Goal: Task Accomplishment & Management: Manage account settings

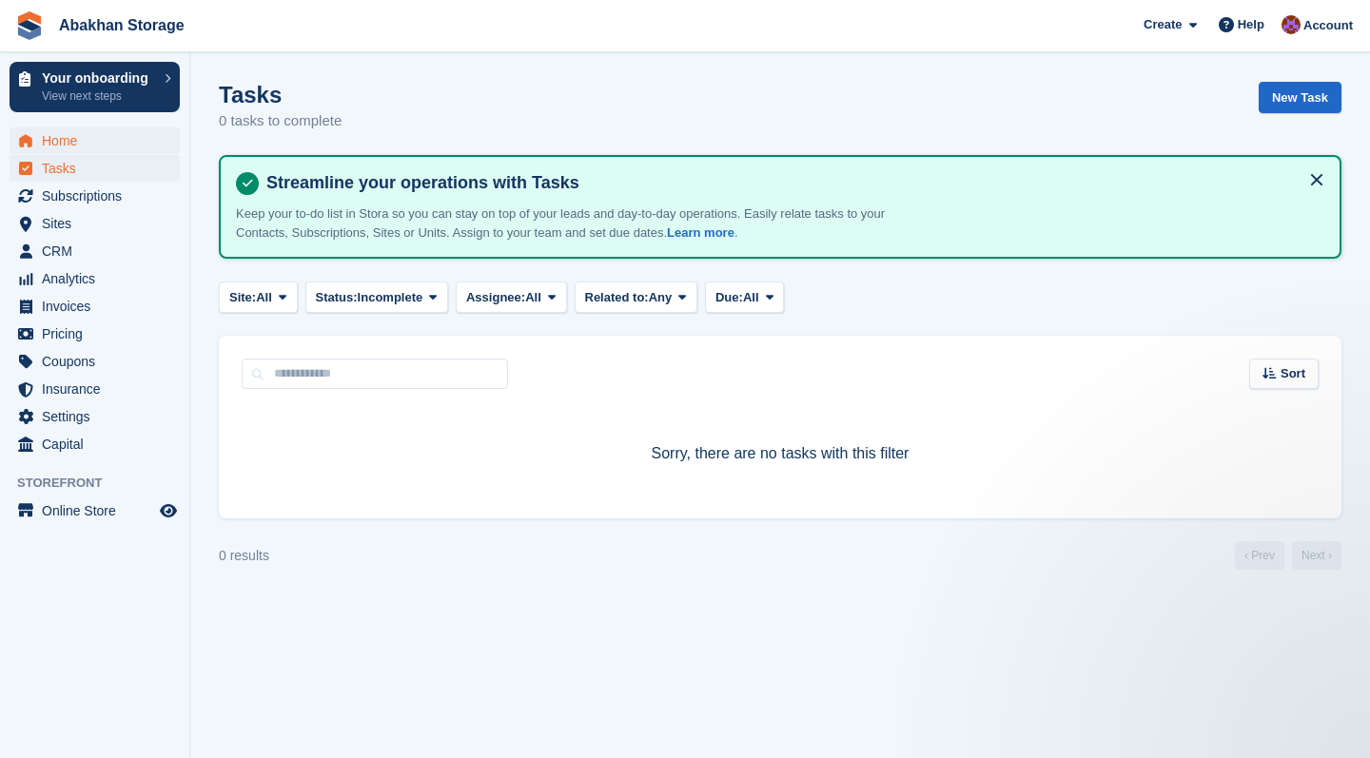
click at [64, 136] on span "Home" at bounding box center [99, 141] width 114 height 27
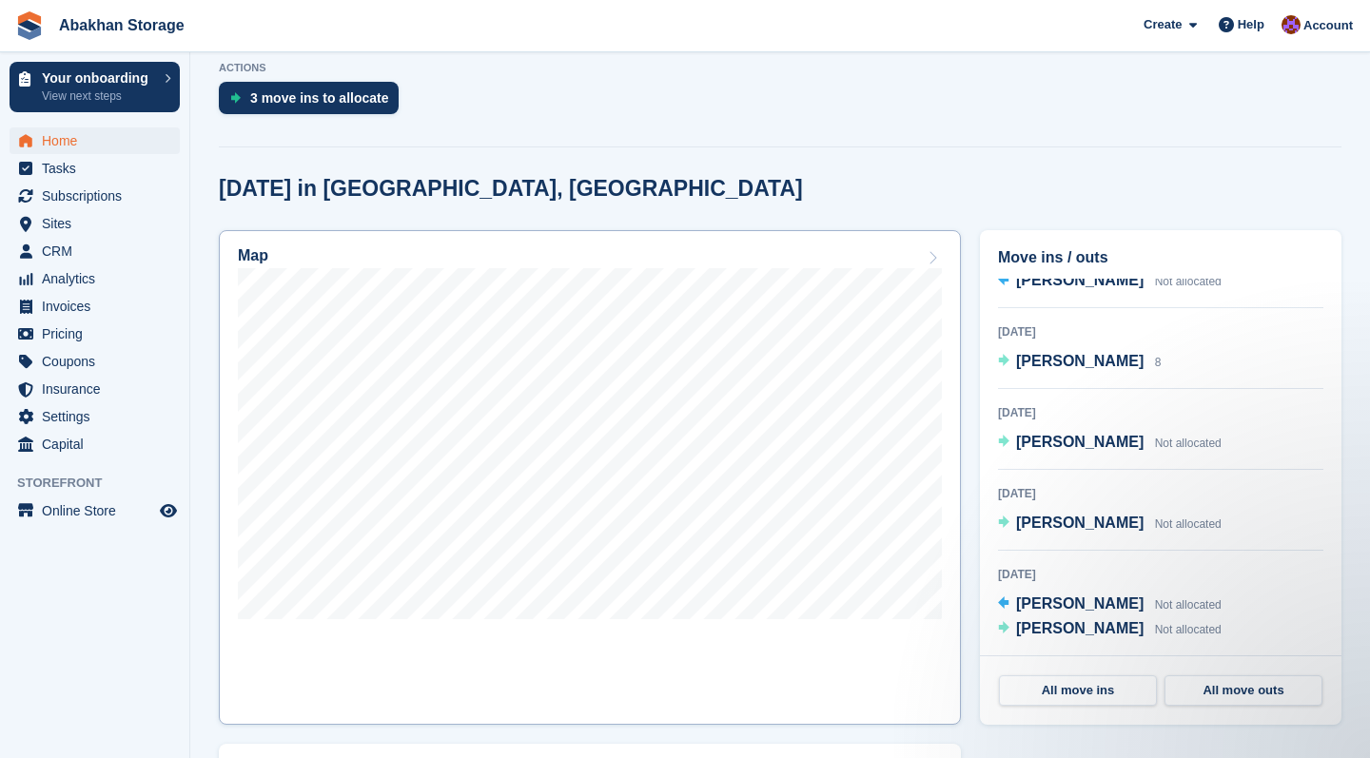
scroll to position [728, 0]
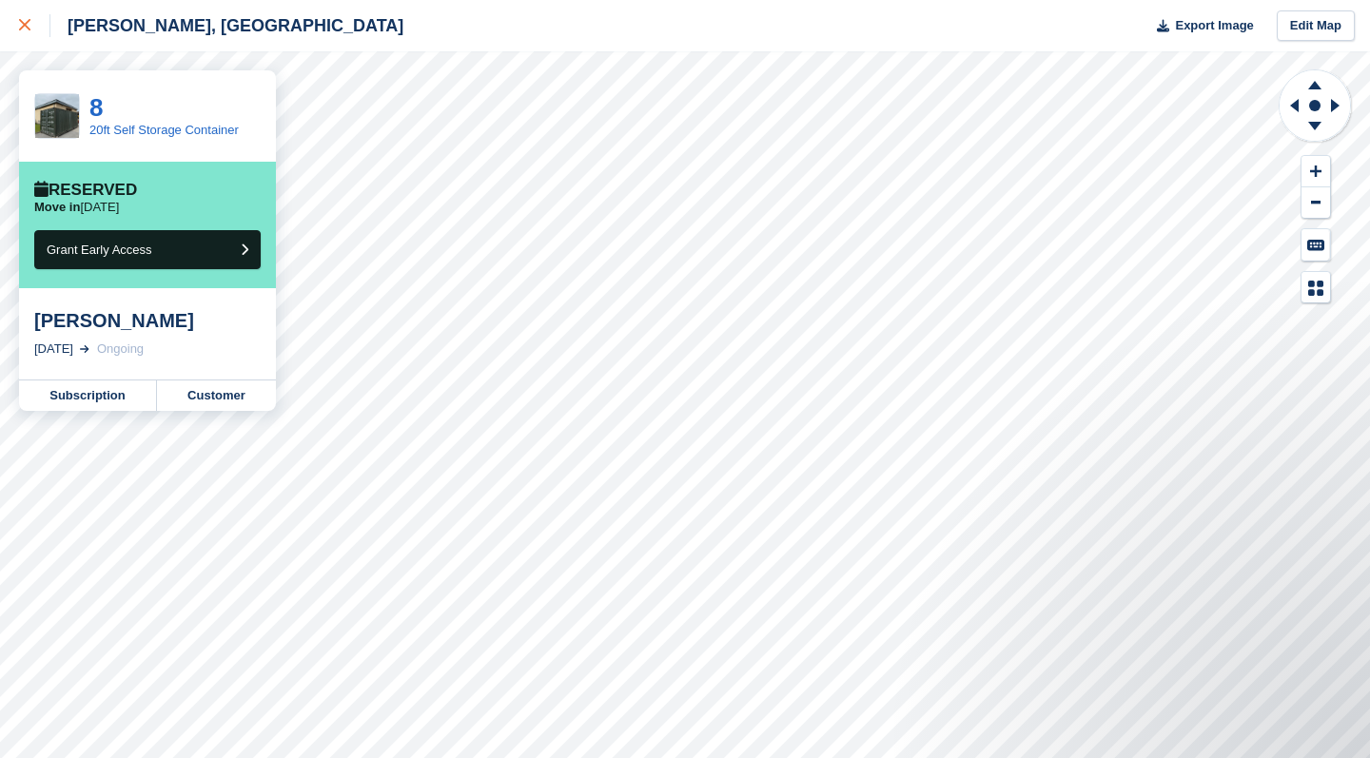
click at [28, 26] on icon at bounding box center [24, 24] width 11 height 11
click at [134, 315] on div "[PERSON_NAME]" at bounding box center [147, 320] width 226 height 23
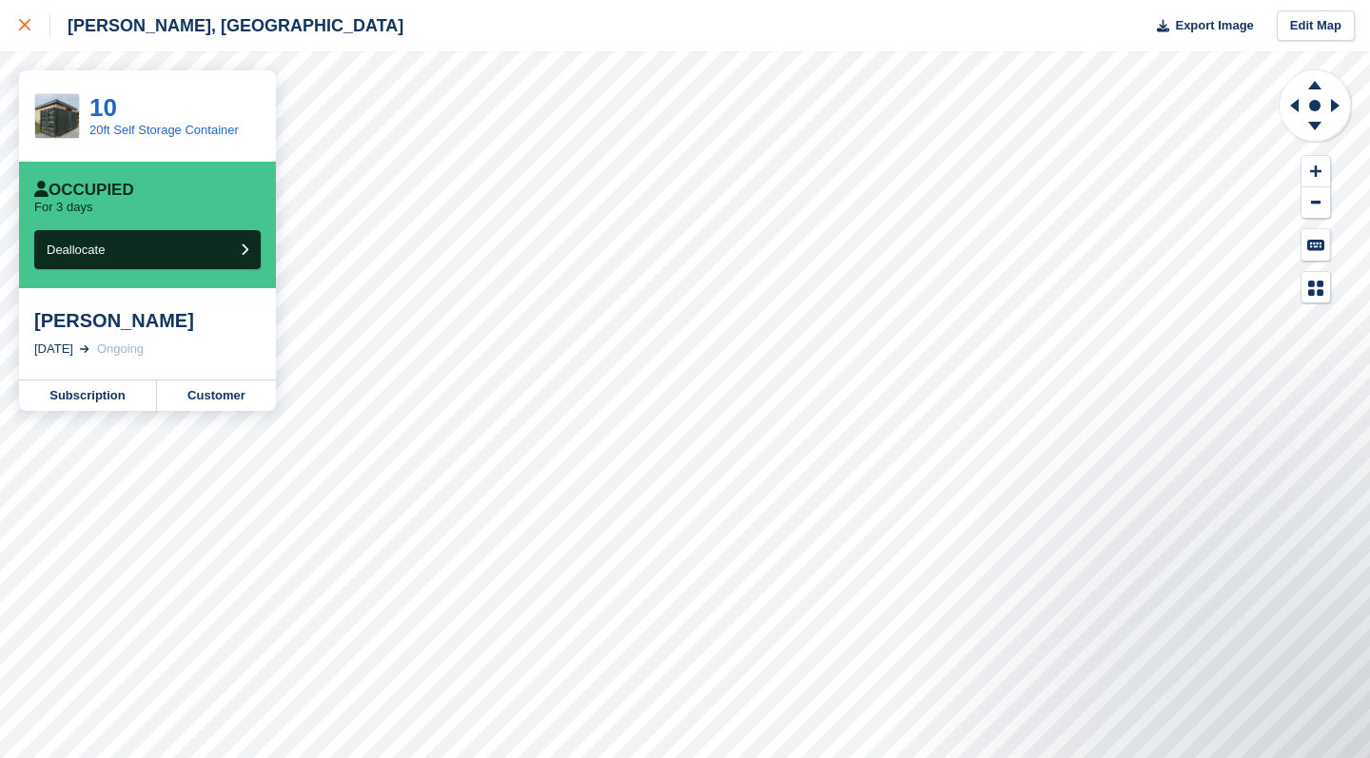
click at [24, 38] on link at bounding box center [25, 25] width 50 height 51
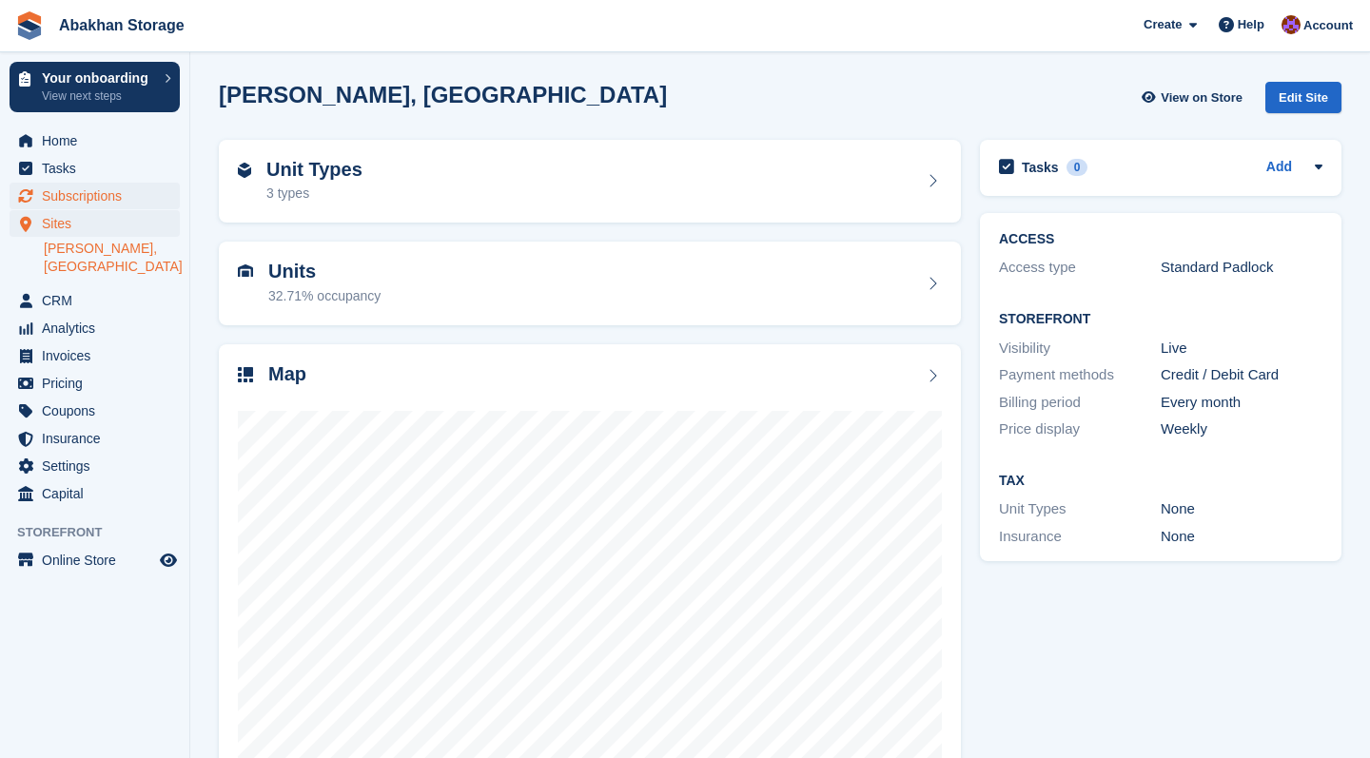
click at [104, 195] on span "Subscriptions" at bounding box center [99, 196] width 114 height 27
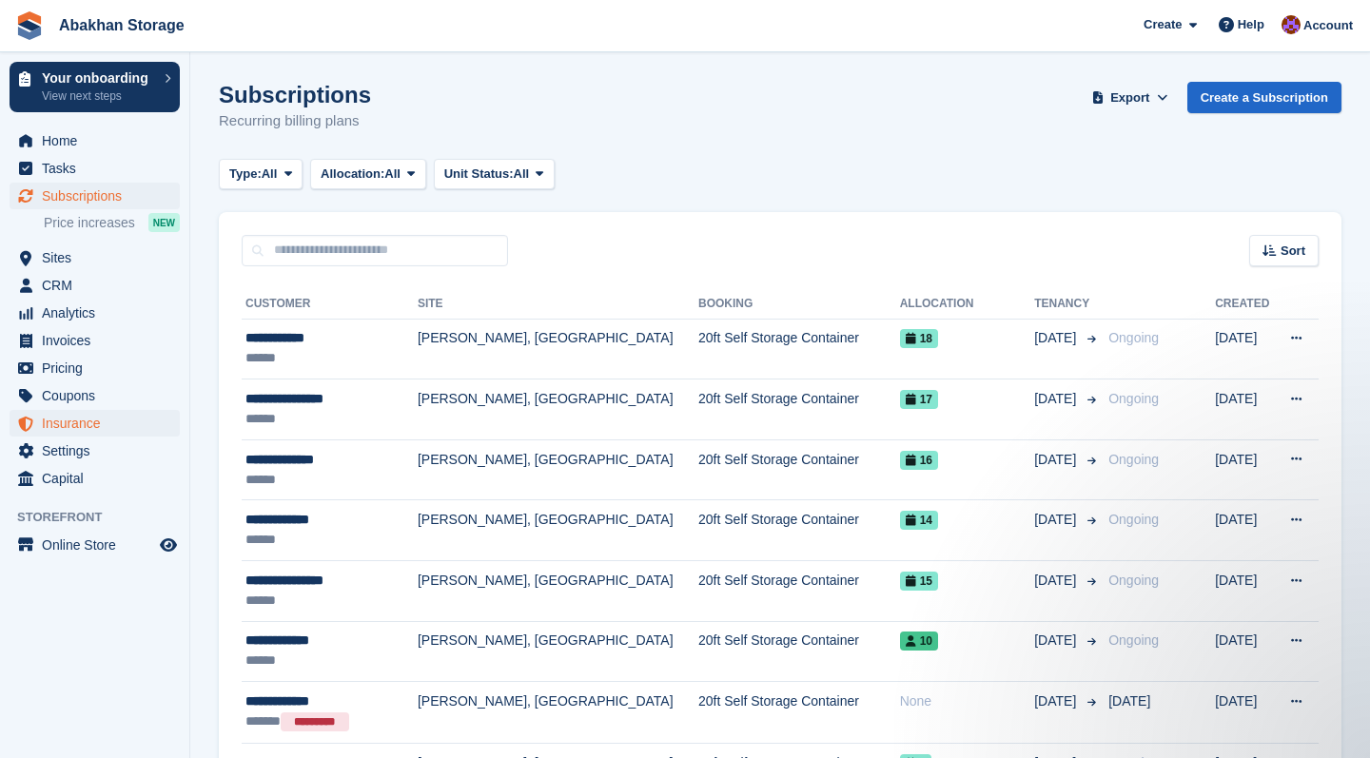
click at [73, 427] on span "Insurance" at bounding box center [99, 423] width 114 height 27
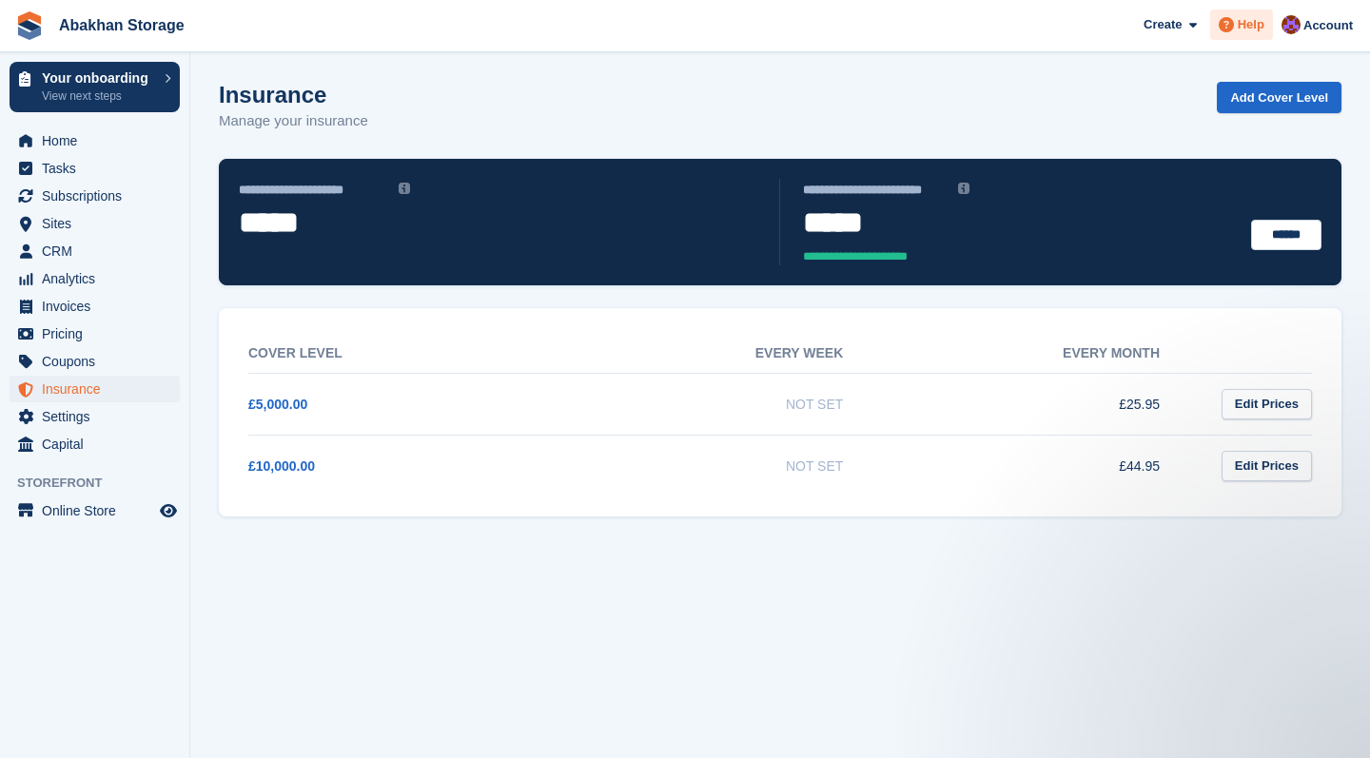
click at [1249, 15] on div "Help" at bounding box center [1241, 25] width 63 height 30
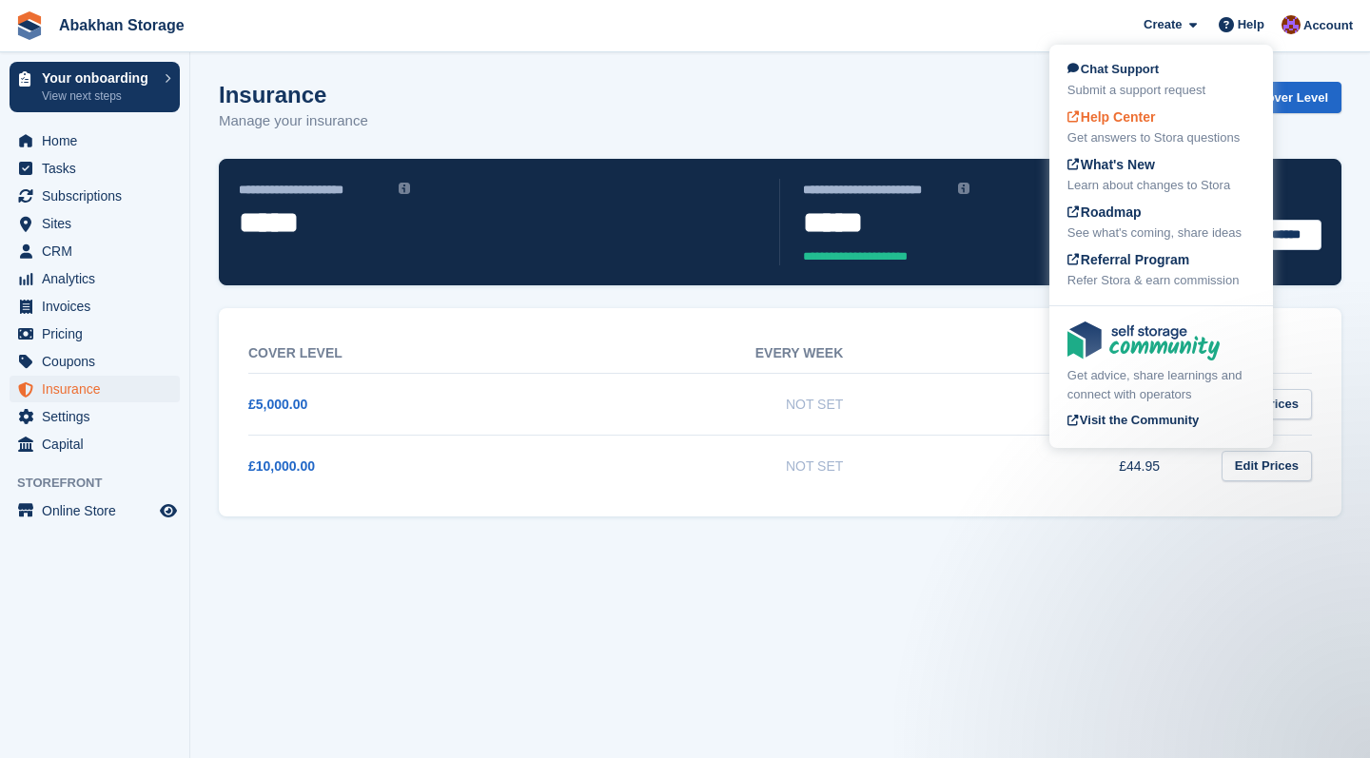
click at [1149, 133] on div "Get answers to Stora questions" at bounding box center [1161, 137] width 187 height 19
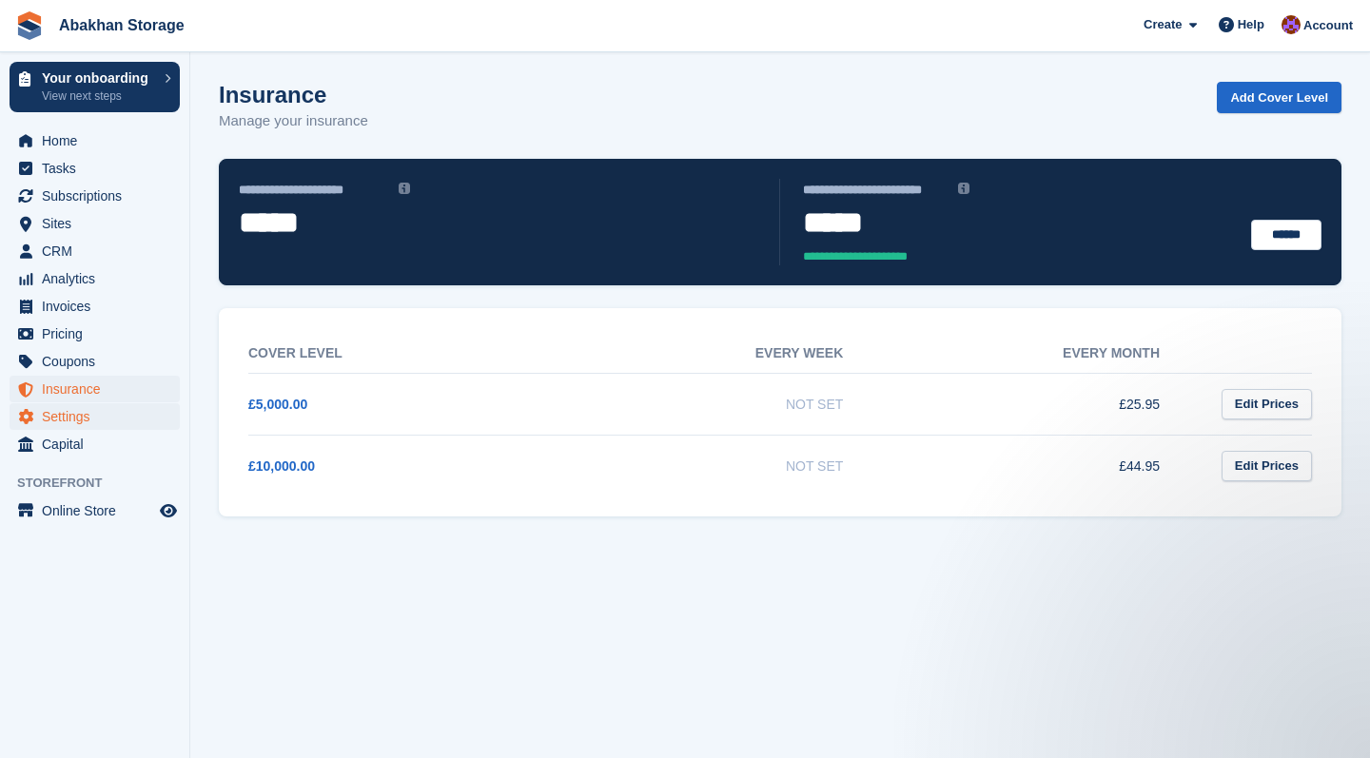
click at [78, 415] on span "Settings" at bounding box center [99, 416] width 114 height 27
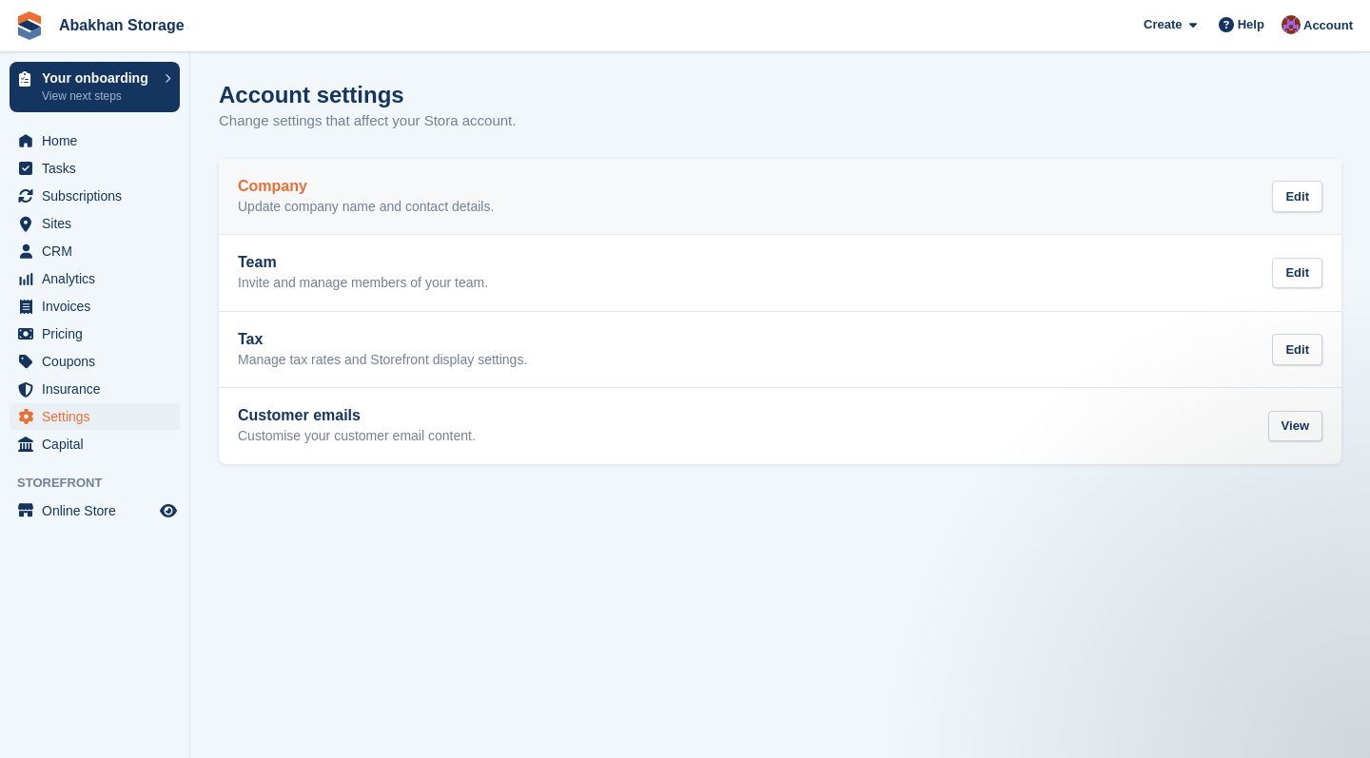
click at [433, 167] on link "Company Update company name and contact details. Edit" at bounding box center [780, 197] width 1123 height 76
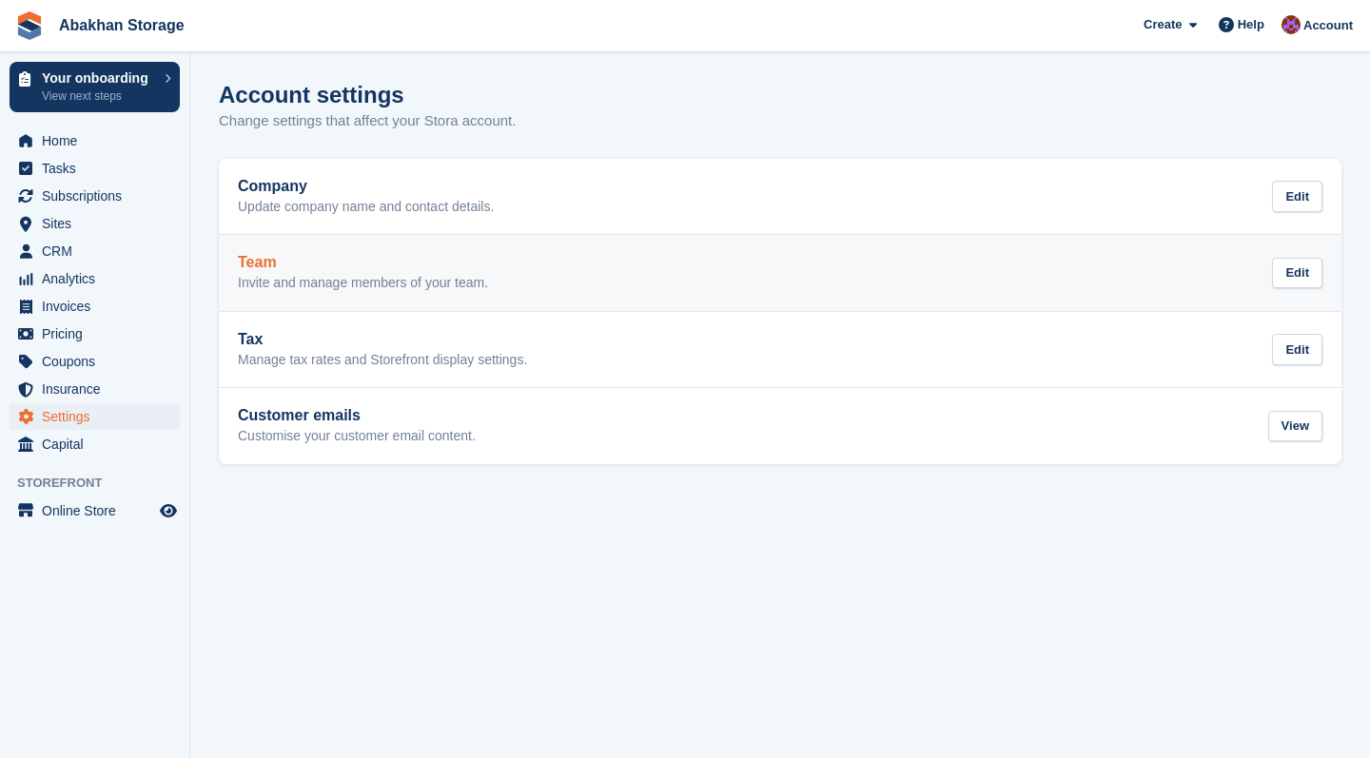
click at [486, 286] on p "Invite and manage members of your team." at bounding box center [363, 283] width 250 height 17
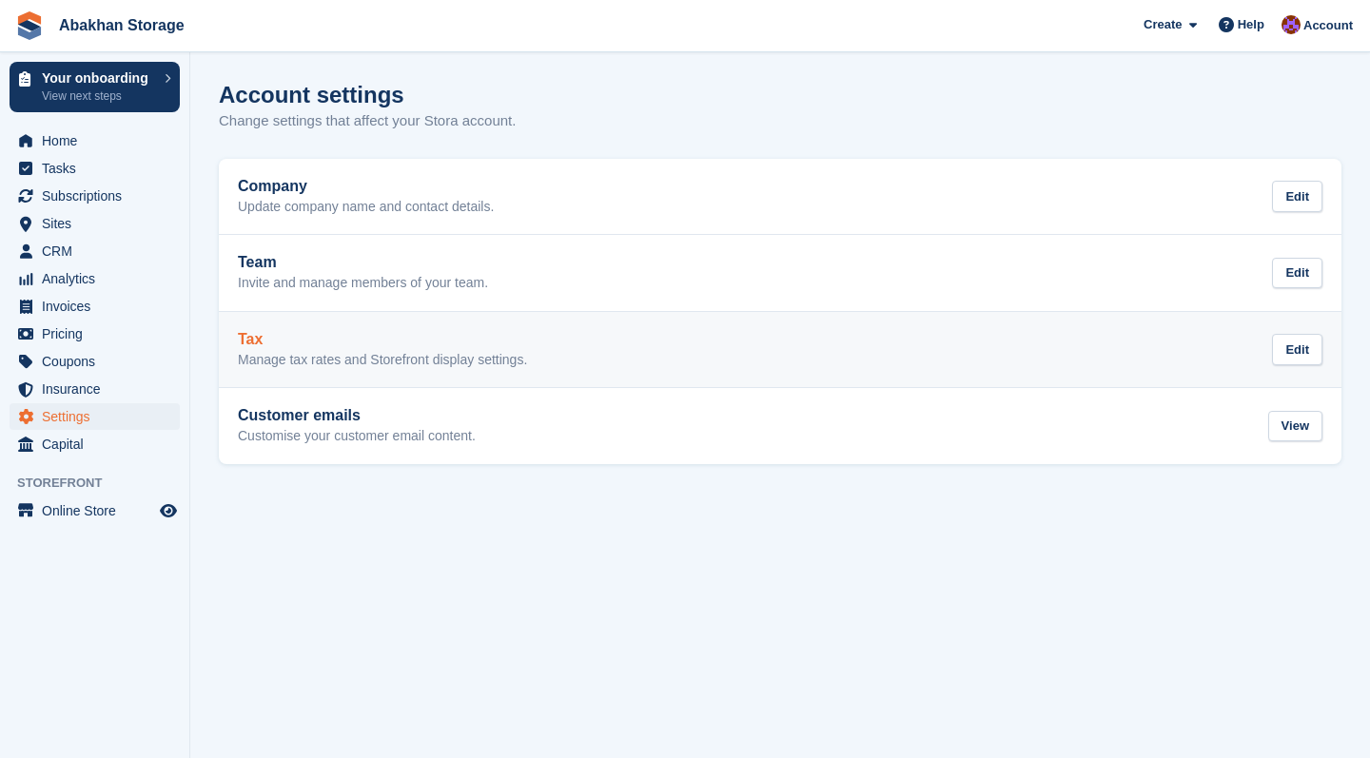
click at [355, 344] on h2 "Tax" at bounding box center [382, 339] width 289 height 17
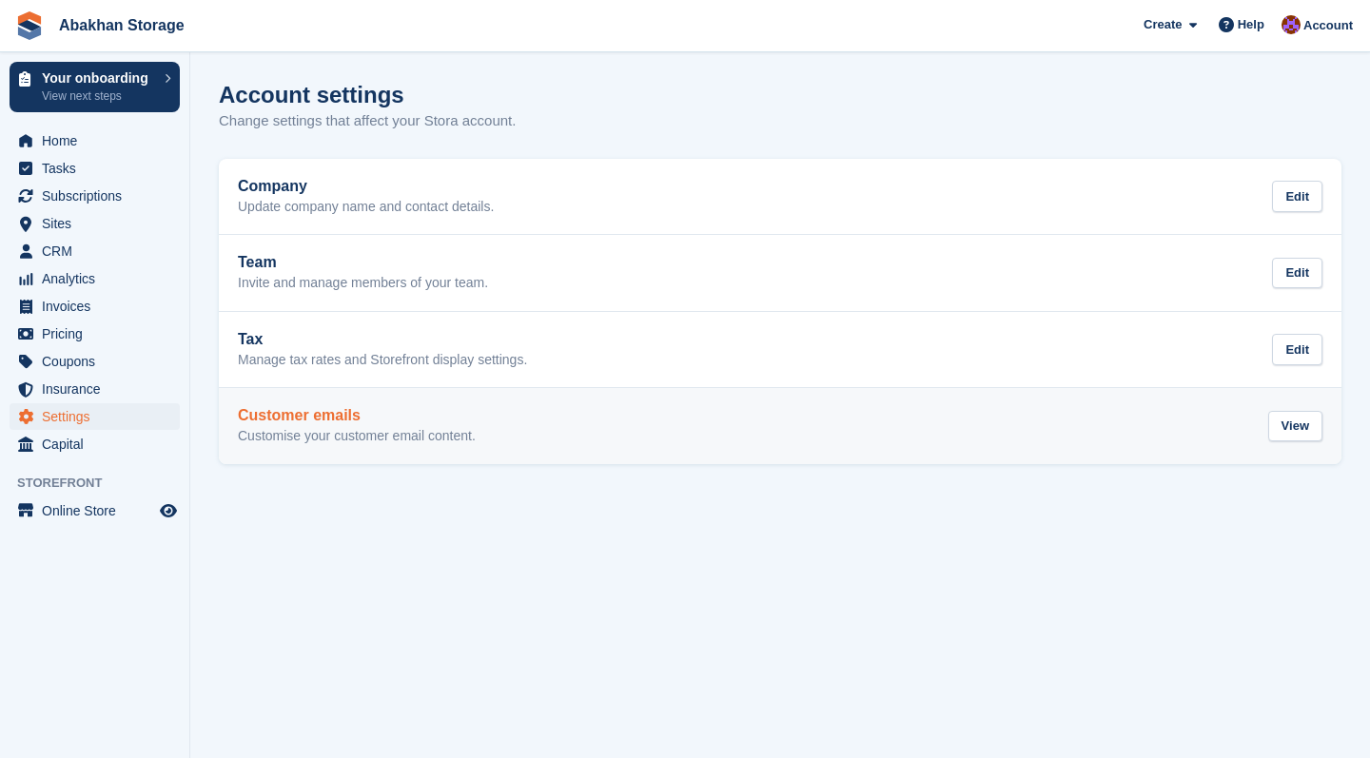
click at [390, 403] on link "Customer emails Customise your customer email content. View" at bounding box center [780, 426] width 1123 height 76
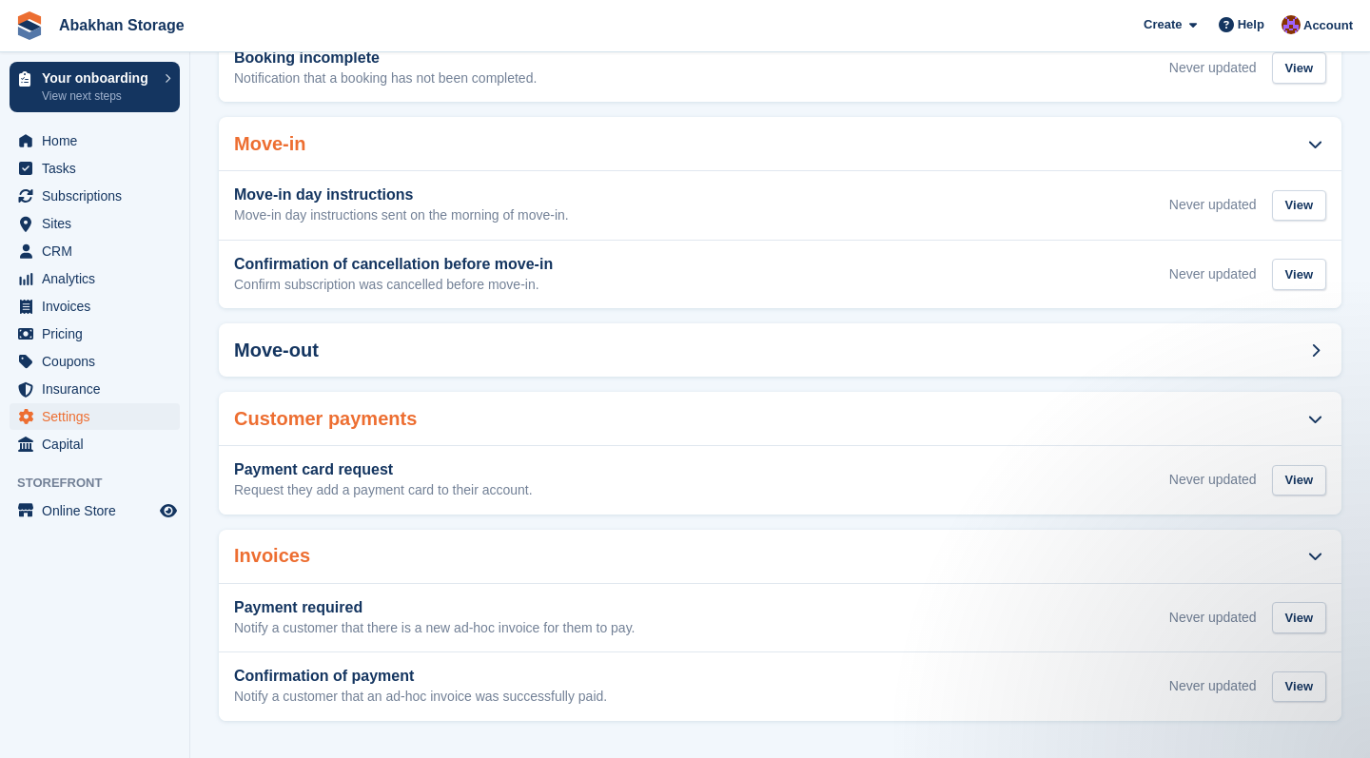
click at [108, 417] on span "Settings" at bounding box center [99, 416] width 114 height 27
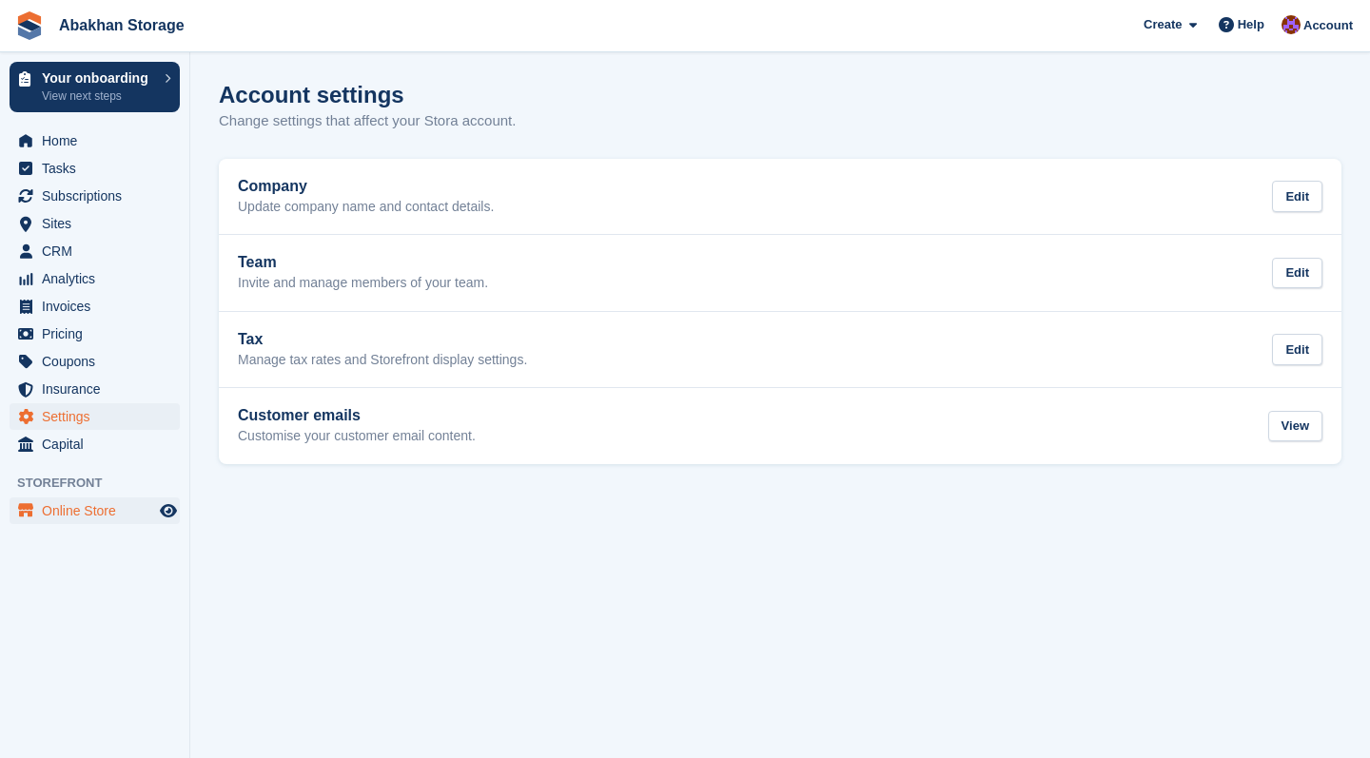
click at [102, 519] on span "Online Store" at bounding box center [99, 511] width 114 height 27
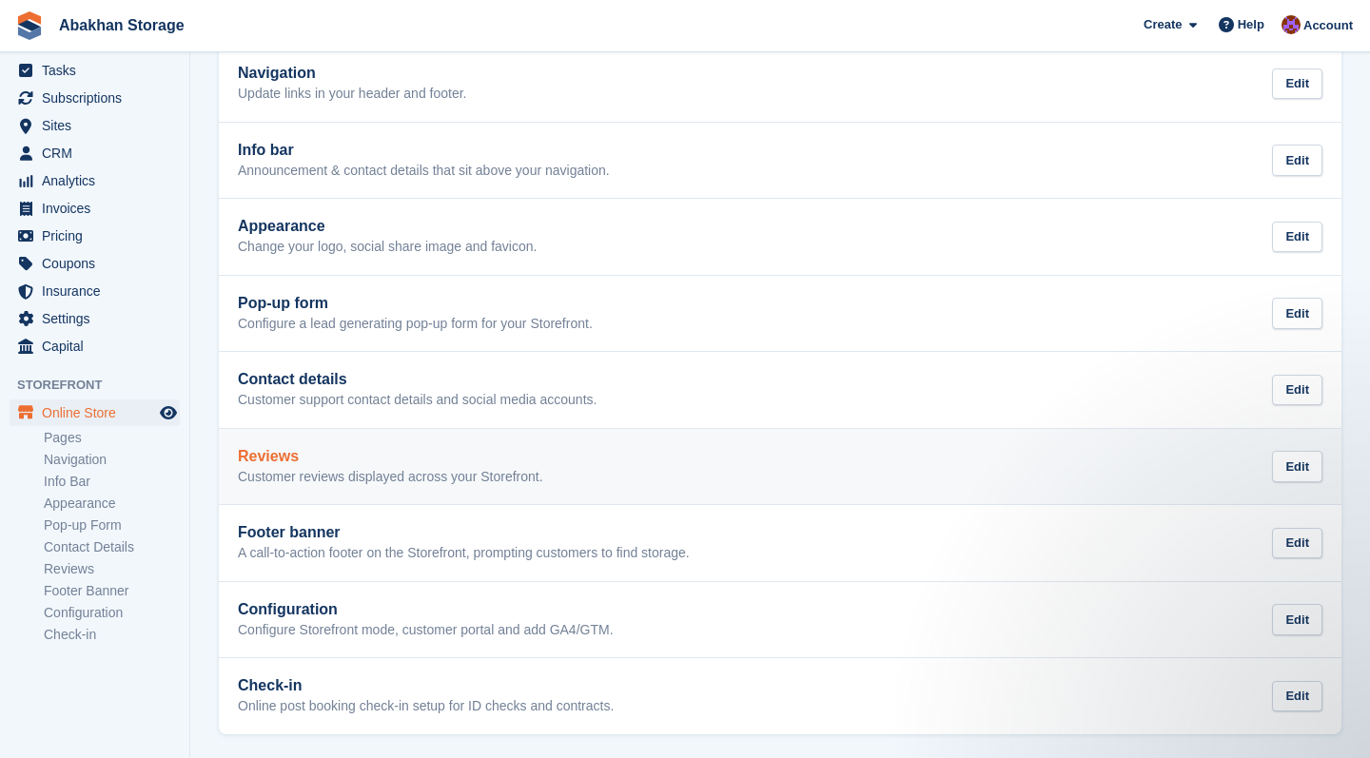
scroll to position [188, 0]
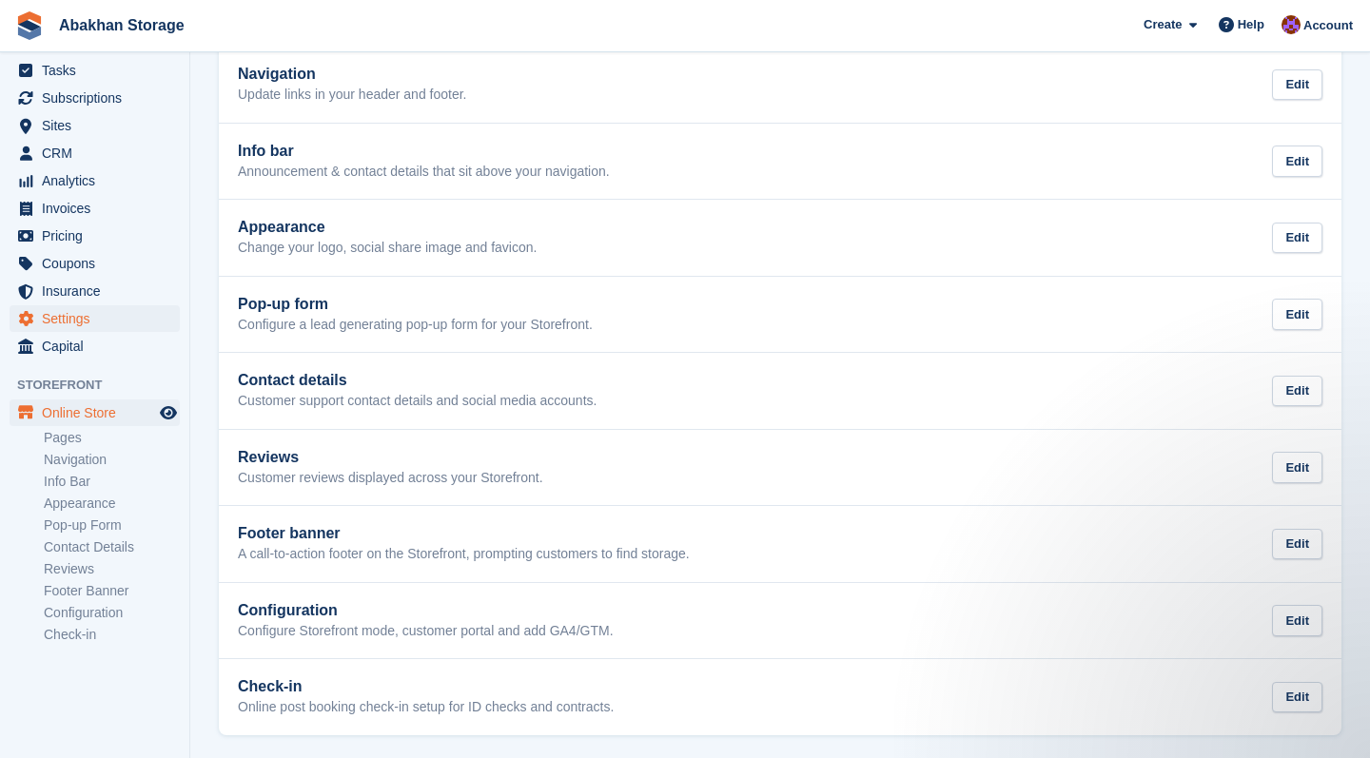
click at [81, 322] on span "Settings" at bounding box center [99, 318] width 114 height 27
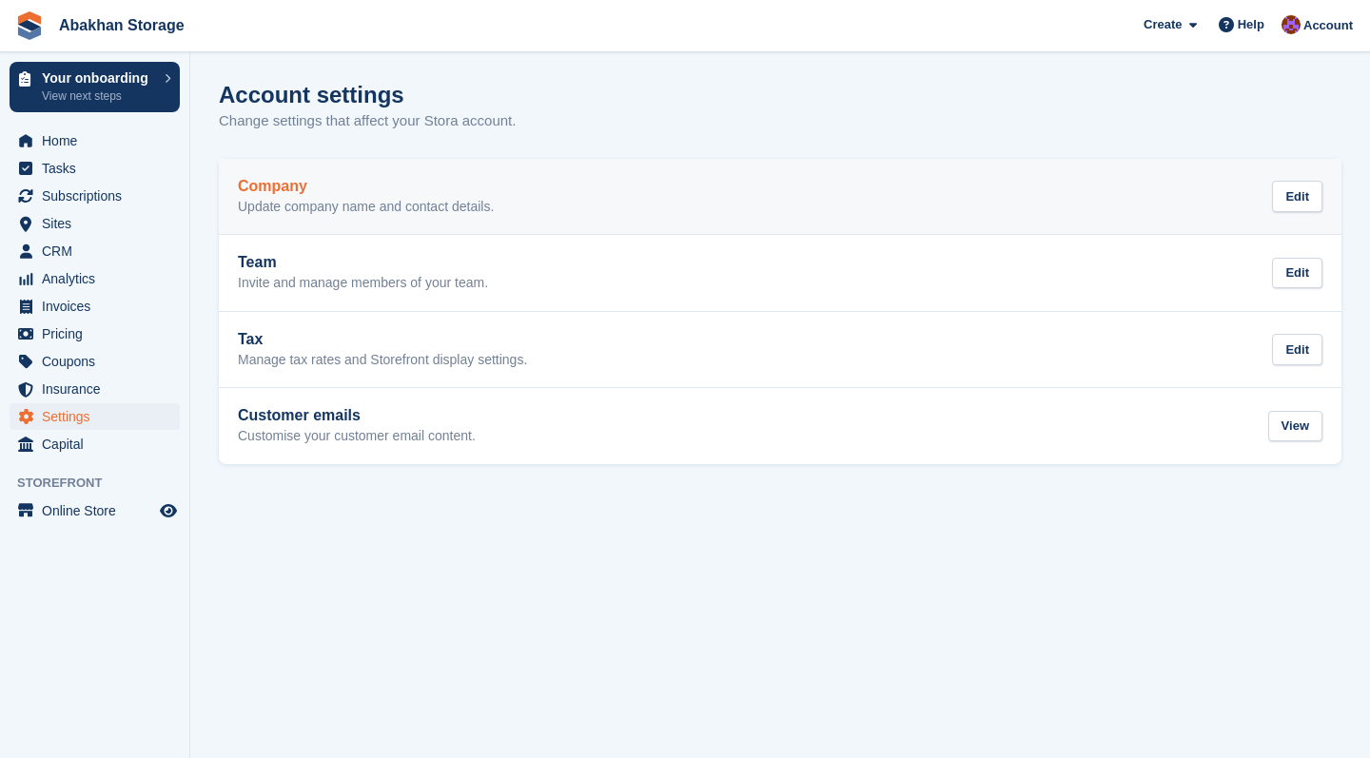
click at [360, 204] on p "Update company name and contact details." at bounding box center [366, 207] width 256 height 17
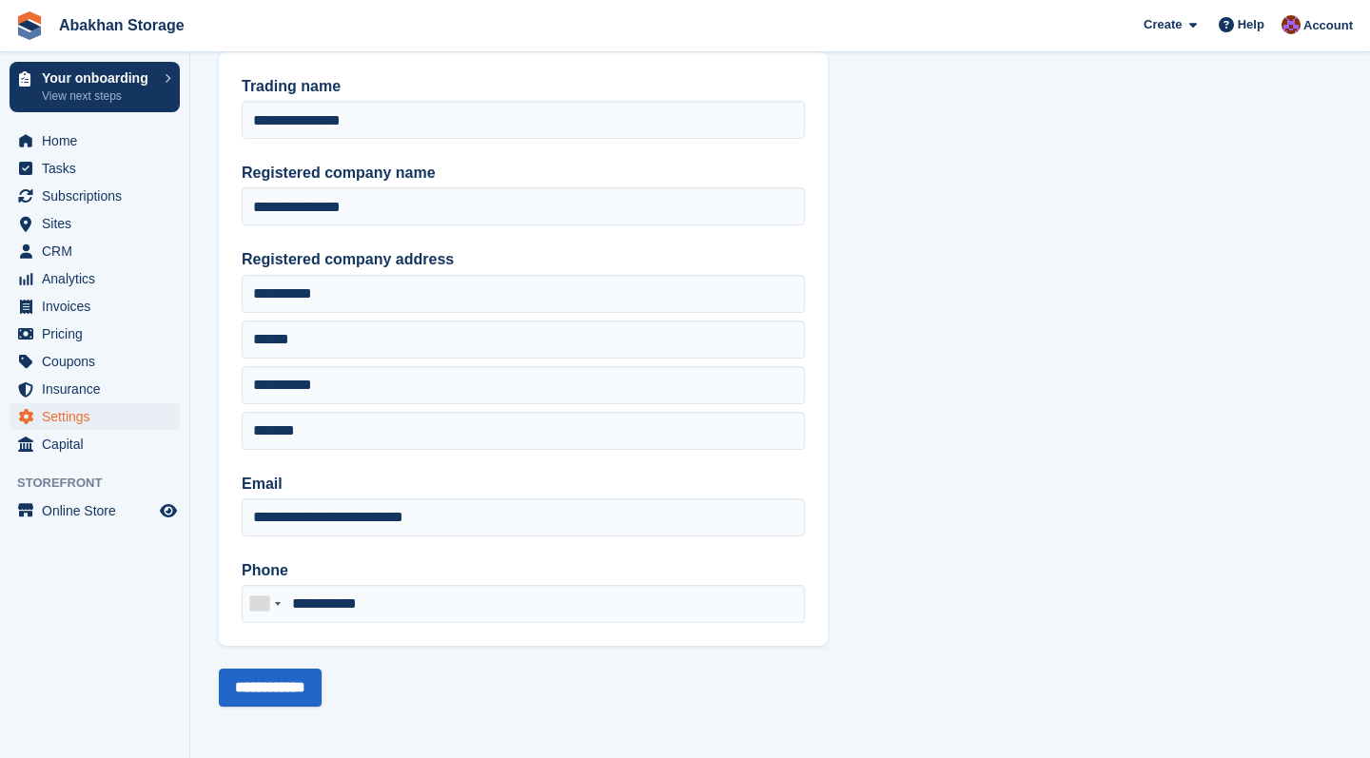
scroll to position [82, 0]
click at [48, 147] on span "Home" at bounding box center [99, 141] width 114 height 27
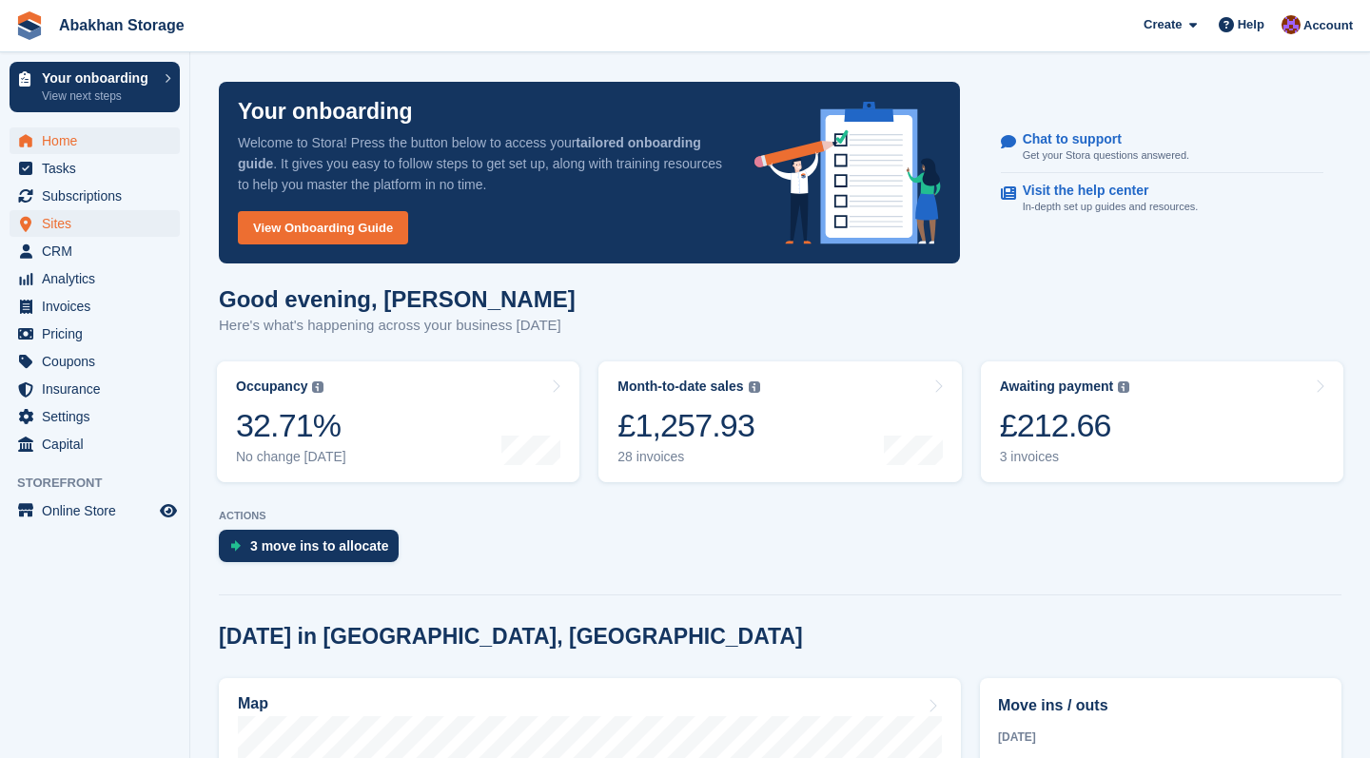
click at [78, 228] on span "Sites" at bounding box center [99, 223] width 114 height 27
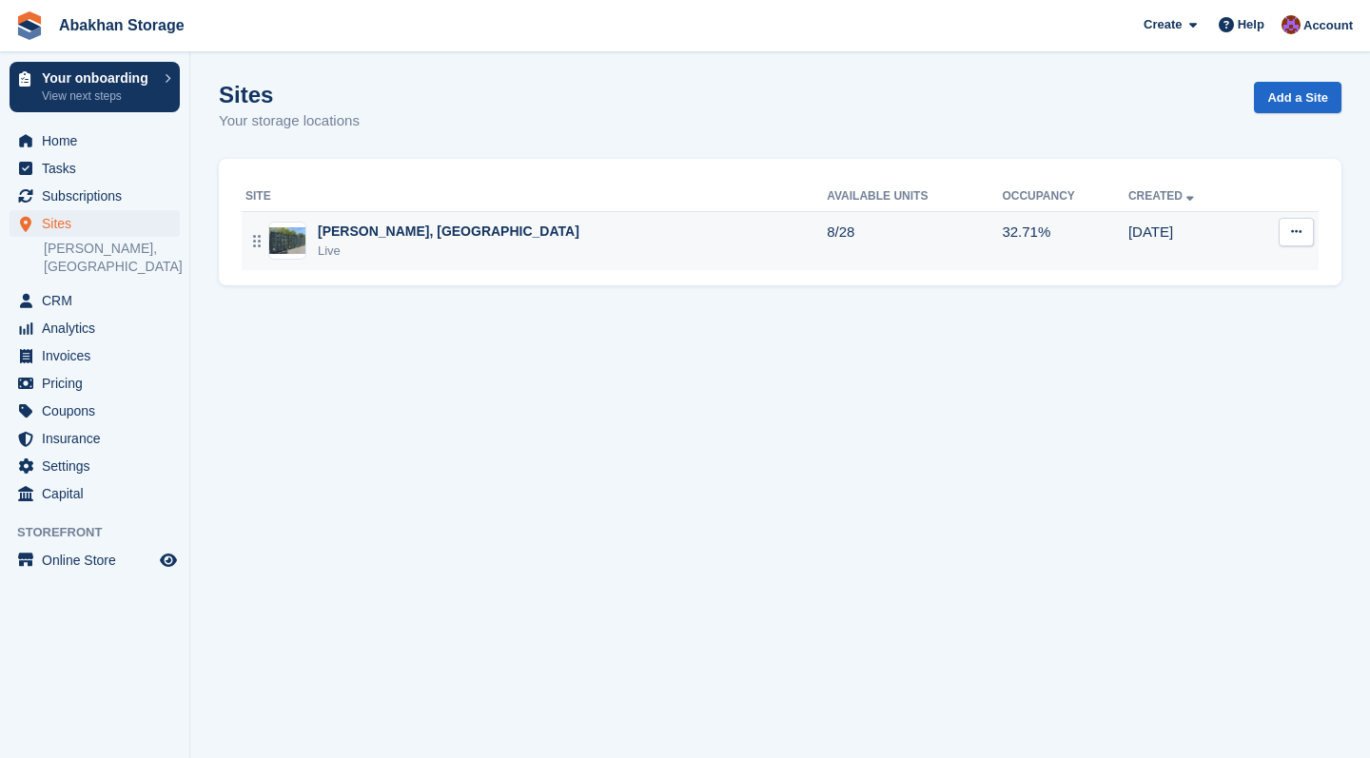
click at [1304, 237] on button at bounding box center [1296, 232] width 35 height 29
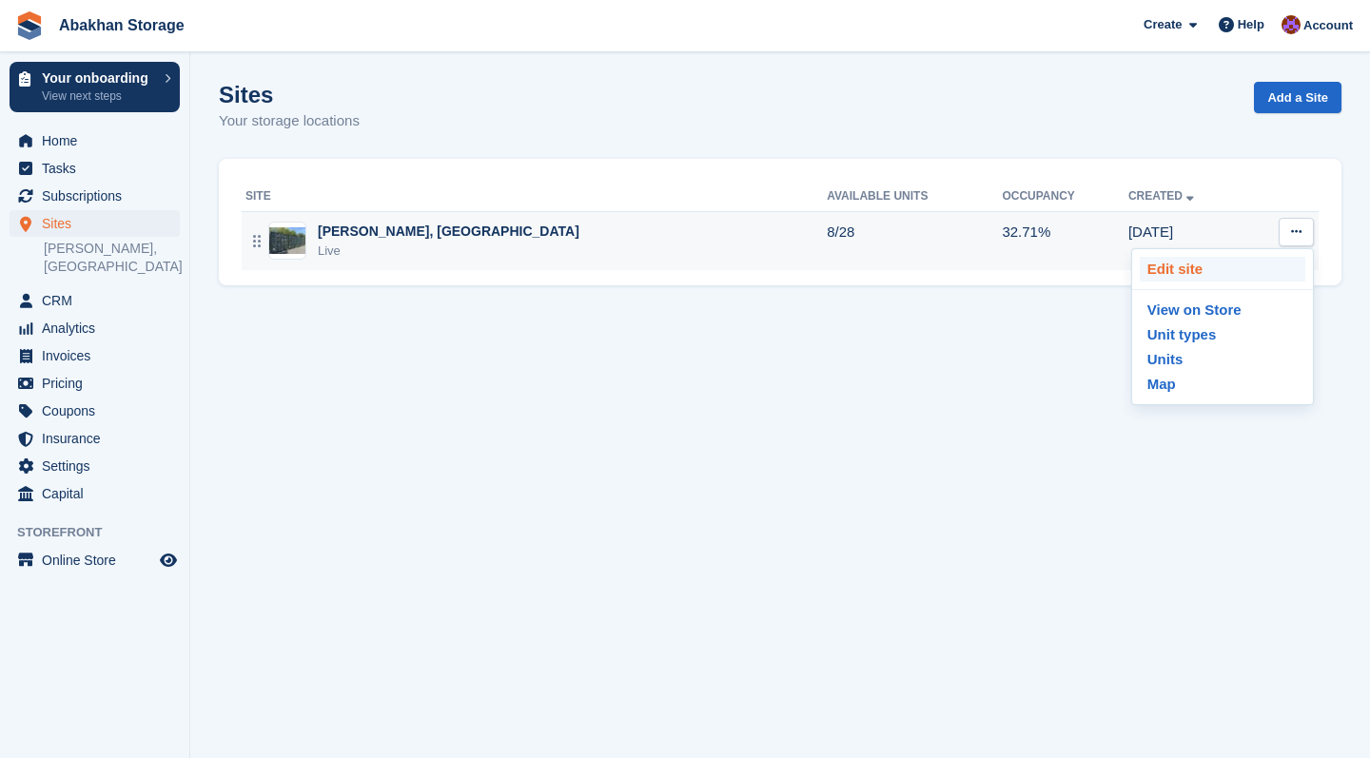
click at [1219, 273] on p "Edit site" at bounding box center [1223, 269] width 166 height 25
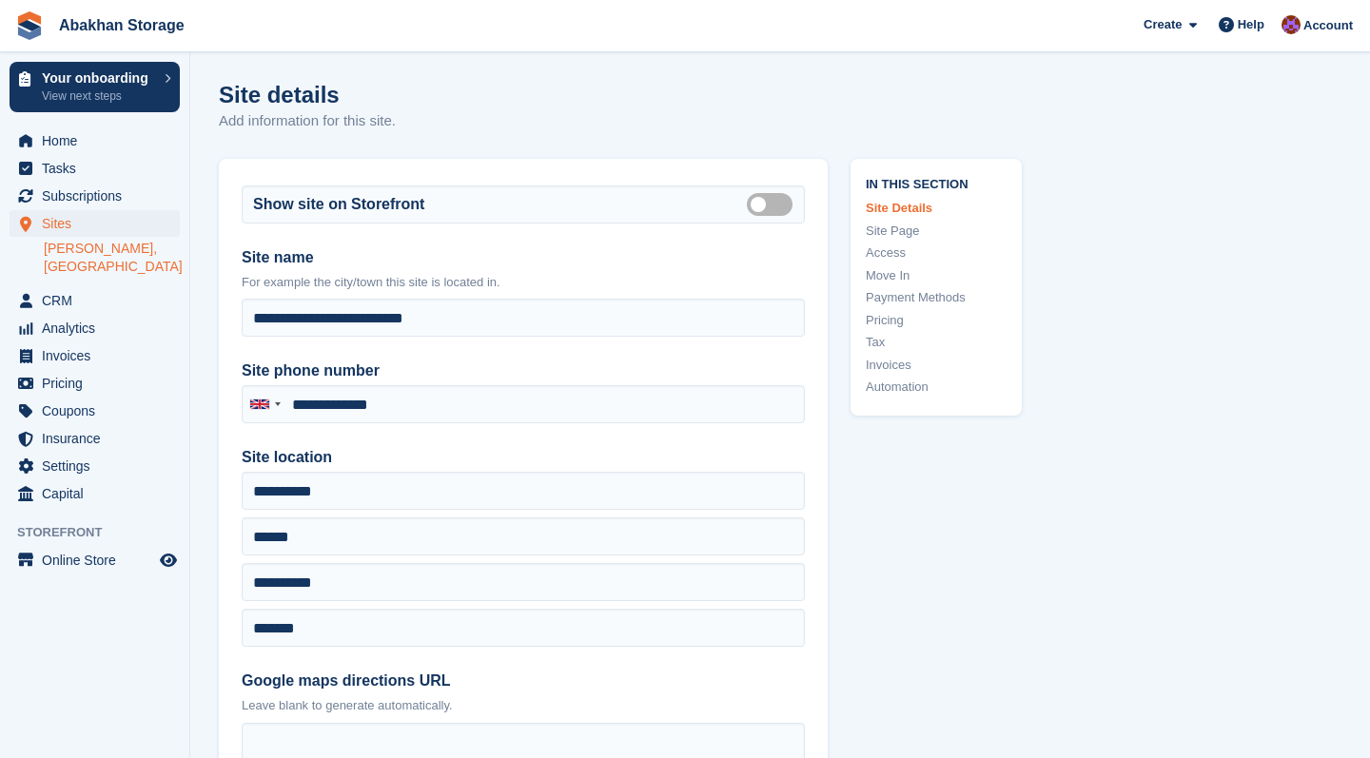
type input "**********"
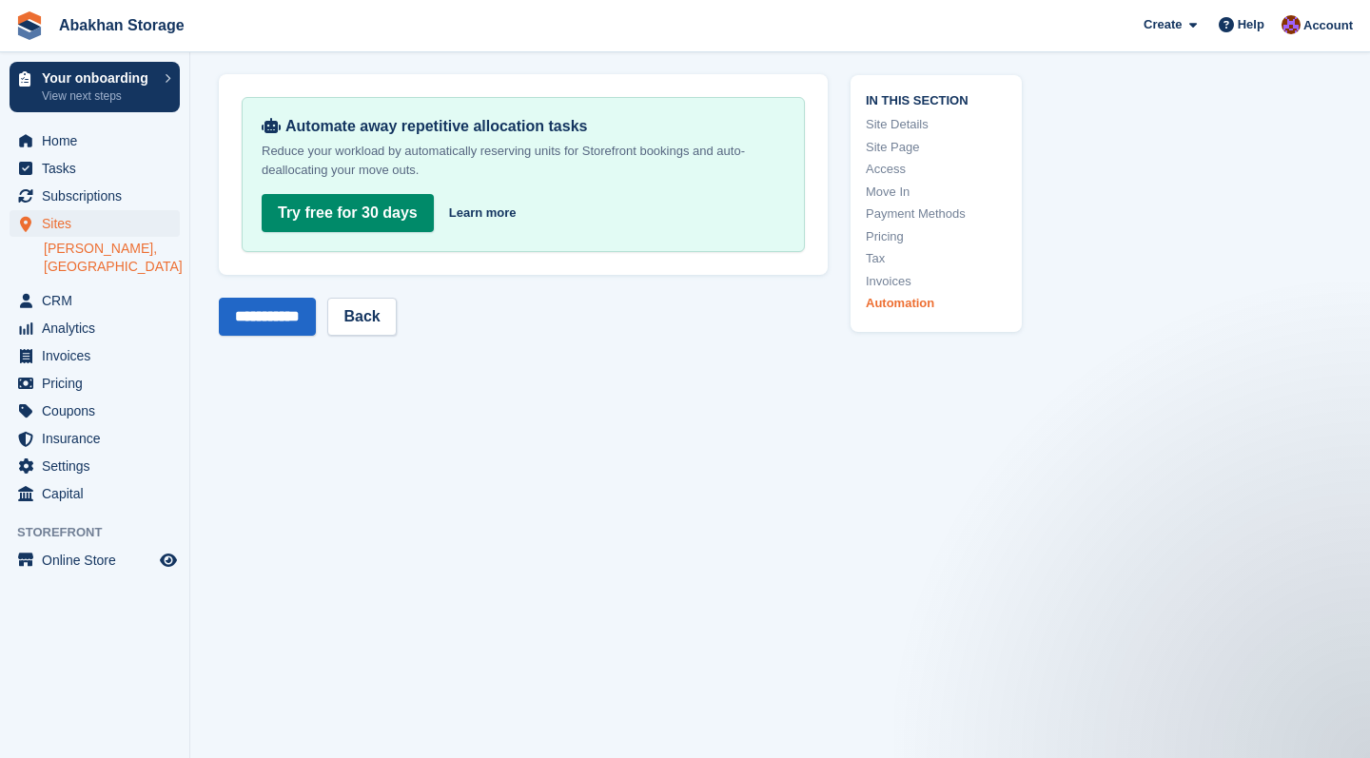
scroll to position [9104, 0]
click at [95, 239] on li "[PERSON_NAME], [GEOGRAPHIC_DATA]" at bounding box center [117, 258] width 146 height 38
click at [92, 249] on link "[PERSON_NAME], [GEOGRAPHIC_DATA]" at bounding box center [112, 258] width 136 height 36
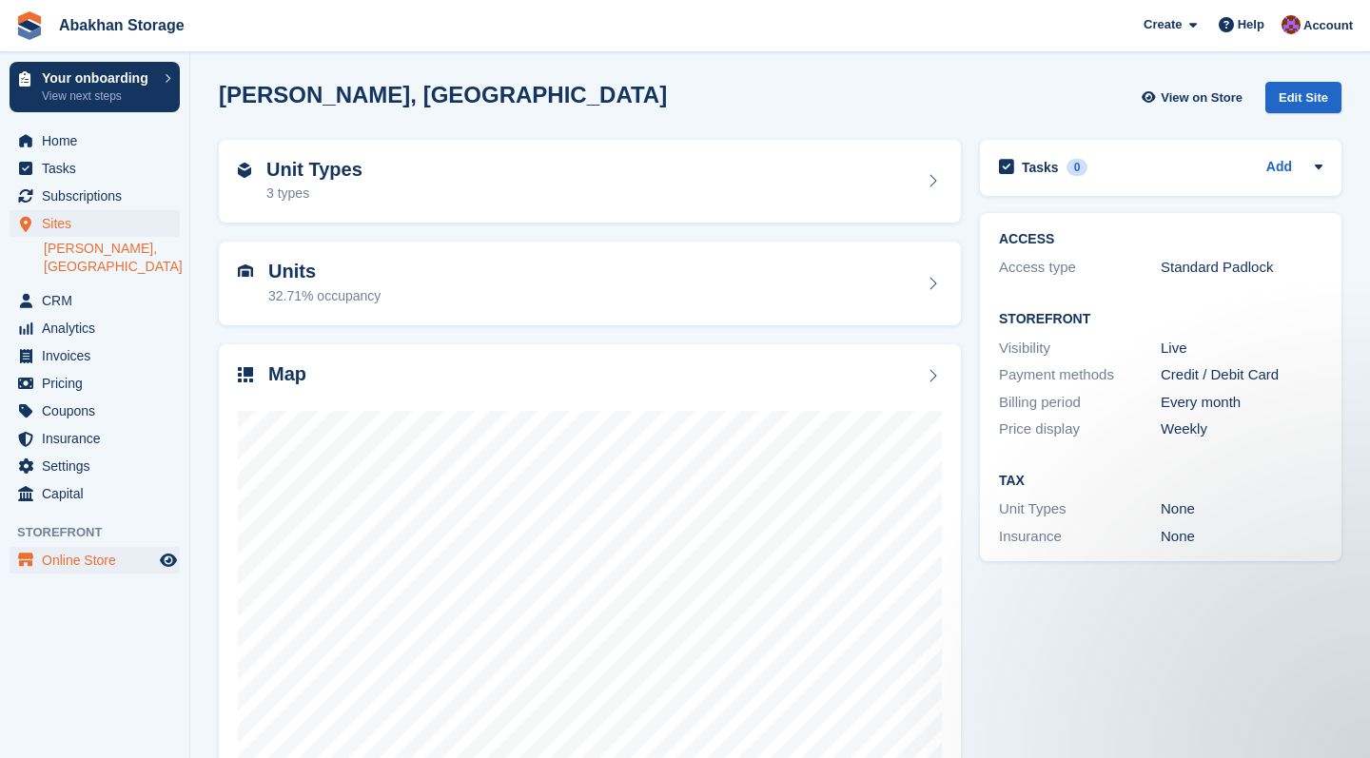
click at [98, 557] on span "Online Store" at bounding box center [99, 560] width 114 height 27
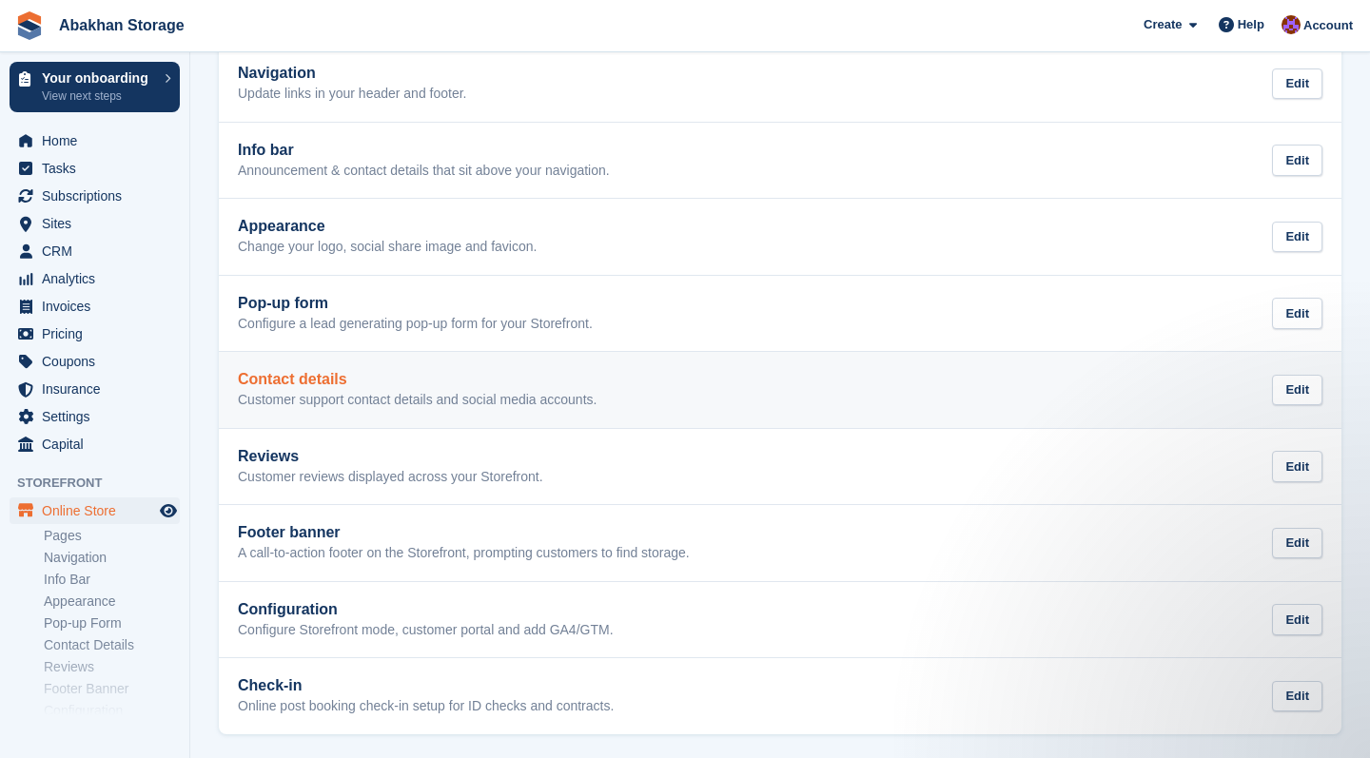
scroll to position [188, 0]
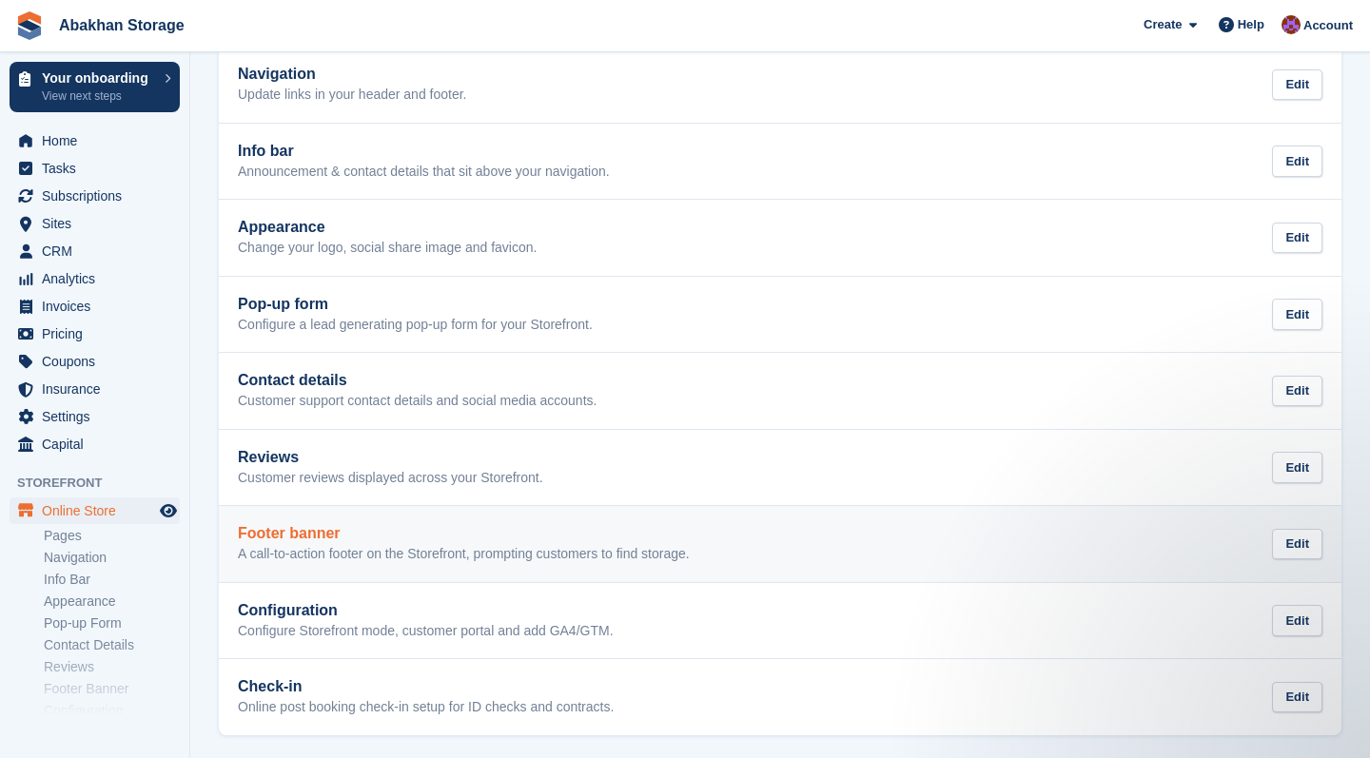
click at [496, 550] on p "A call-to-action footer on the Storefront, prompting customers to find storage." at bounding box center [464, 554] width 452 height 17
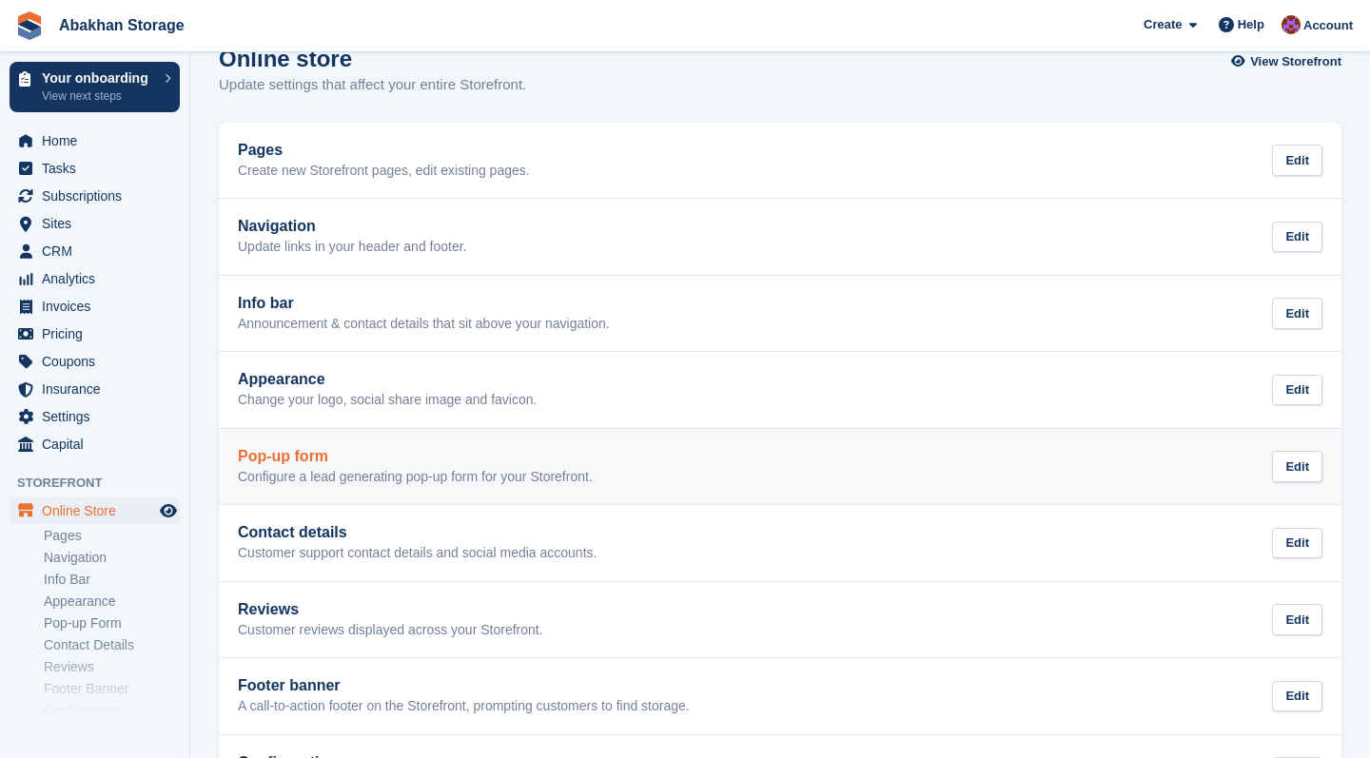
scroll to position [38, 0]
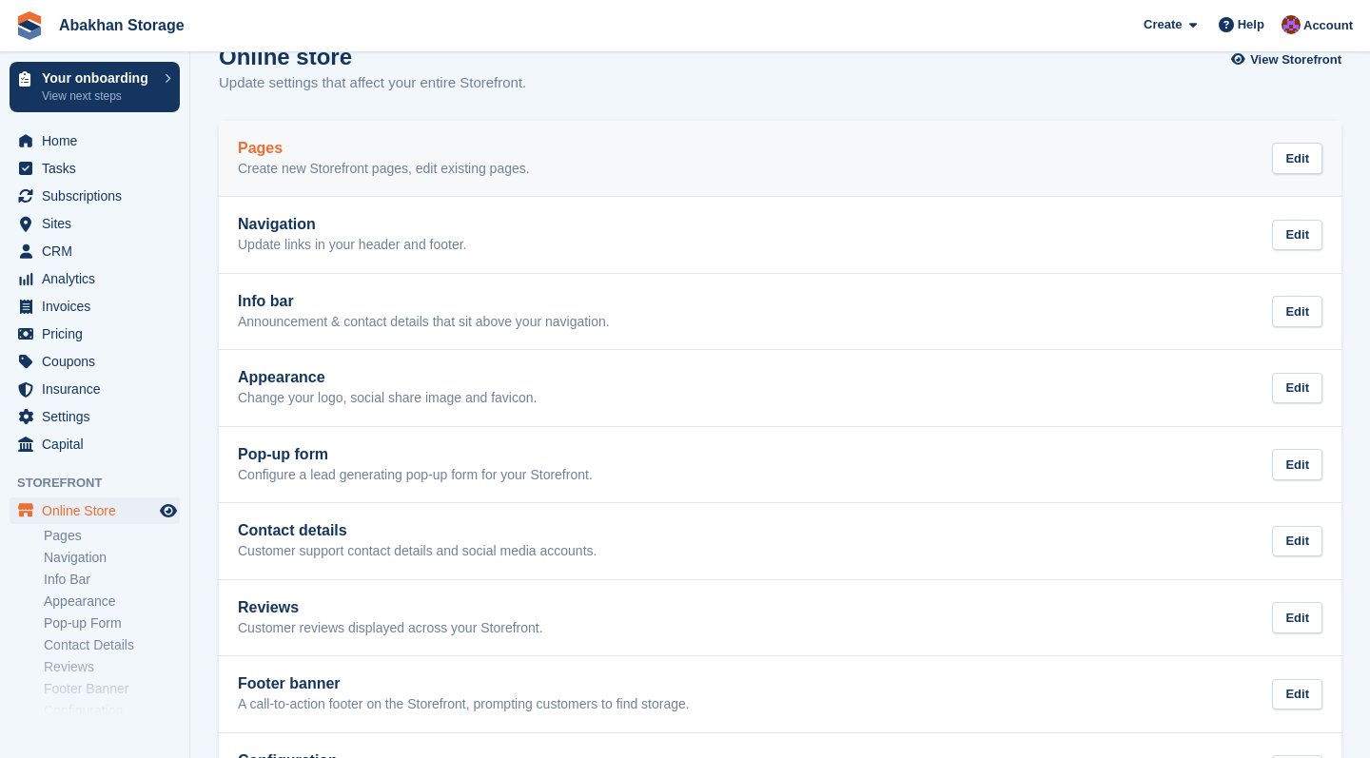
click at [432, 170] on p "Create new Storefront pages, edit existing pages." at bounding box center [384, 169] width 292 height 17
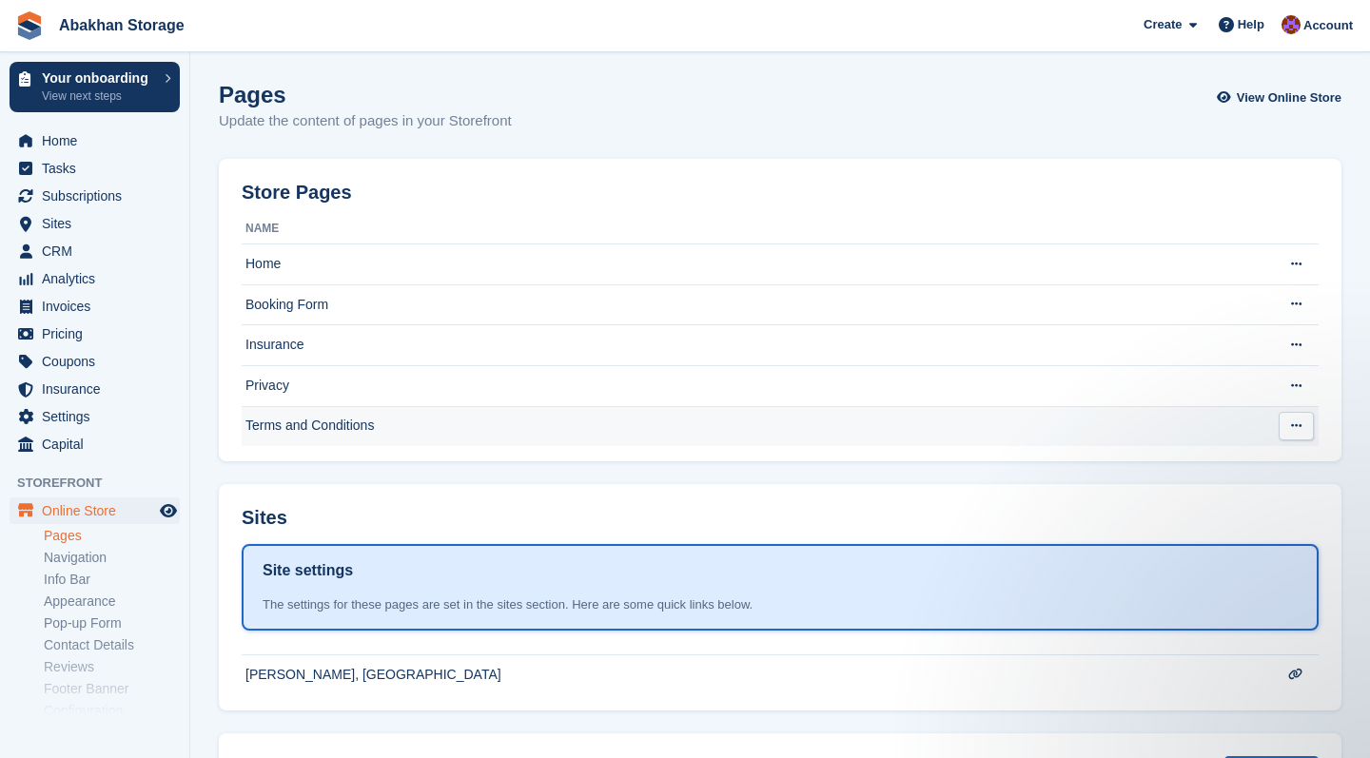
click at [361, 423] on td "Terms and Conditions" at bounding box center [753, 426] width 1023 height 40
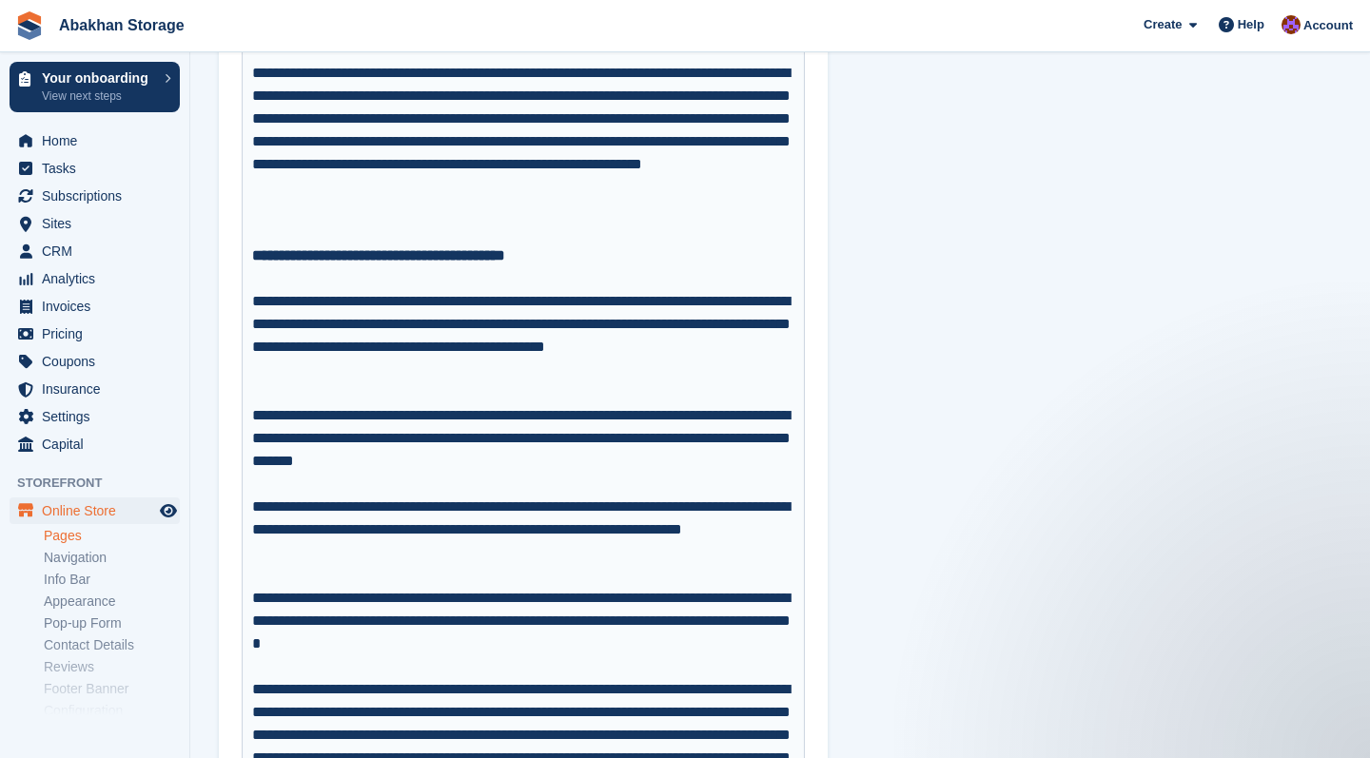
scroll to position [2513, 0]
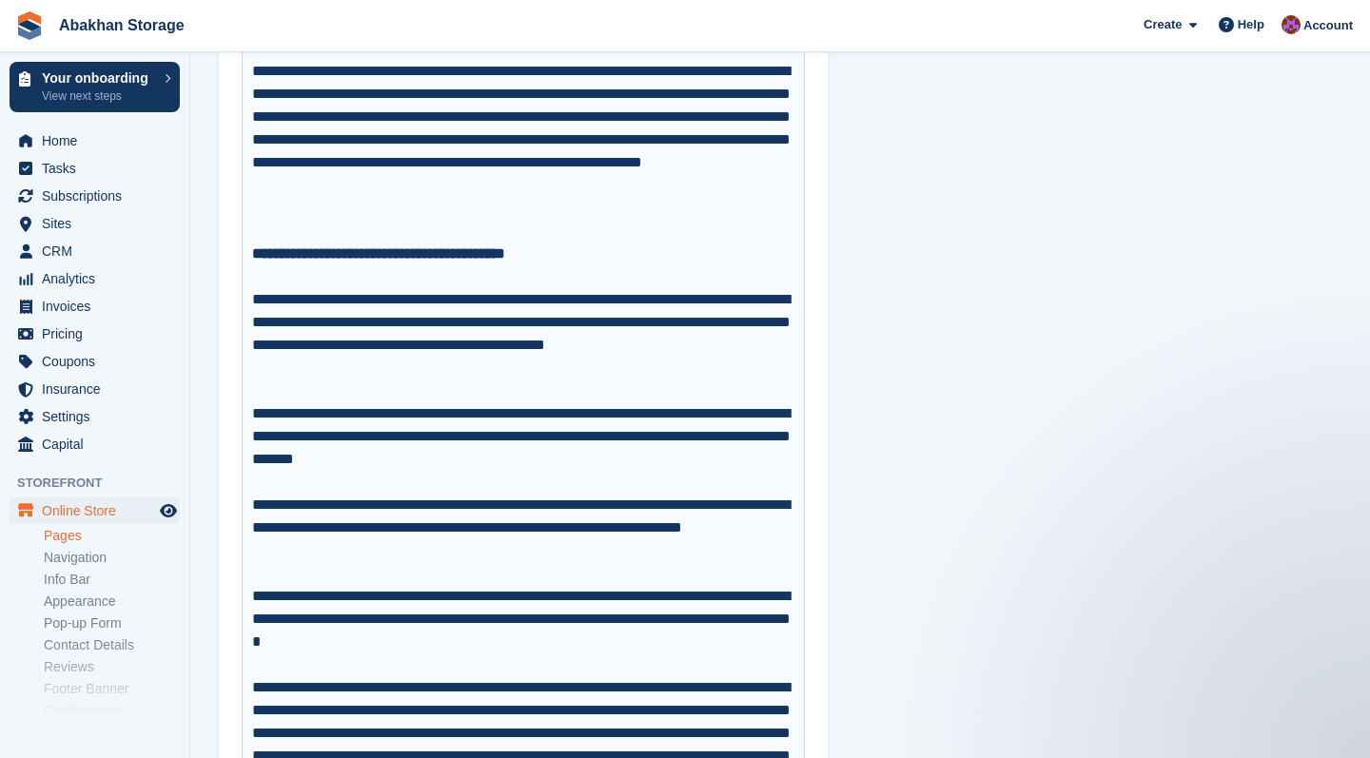
click at [399, 544] on div "**********" at bounding box center [523, 539] width 543 height 91
type trix-editor "**********"
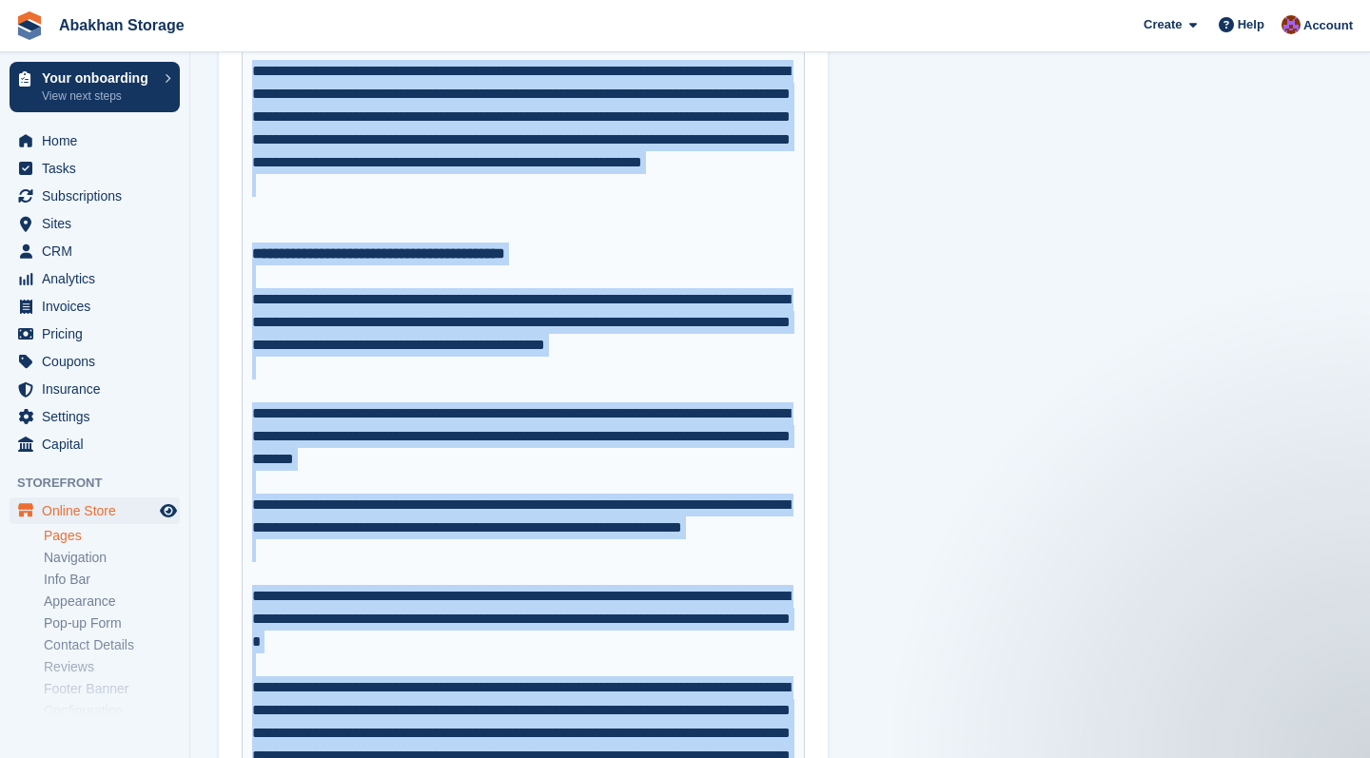
copy trix-editor "**********"
